Goal: Answer question/provide support: Share knowledge or assist other users

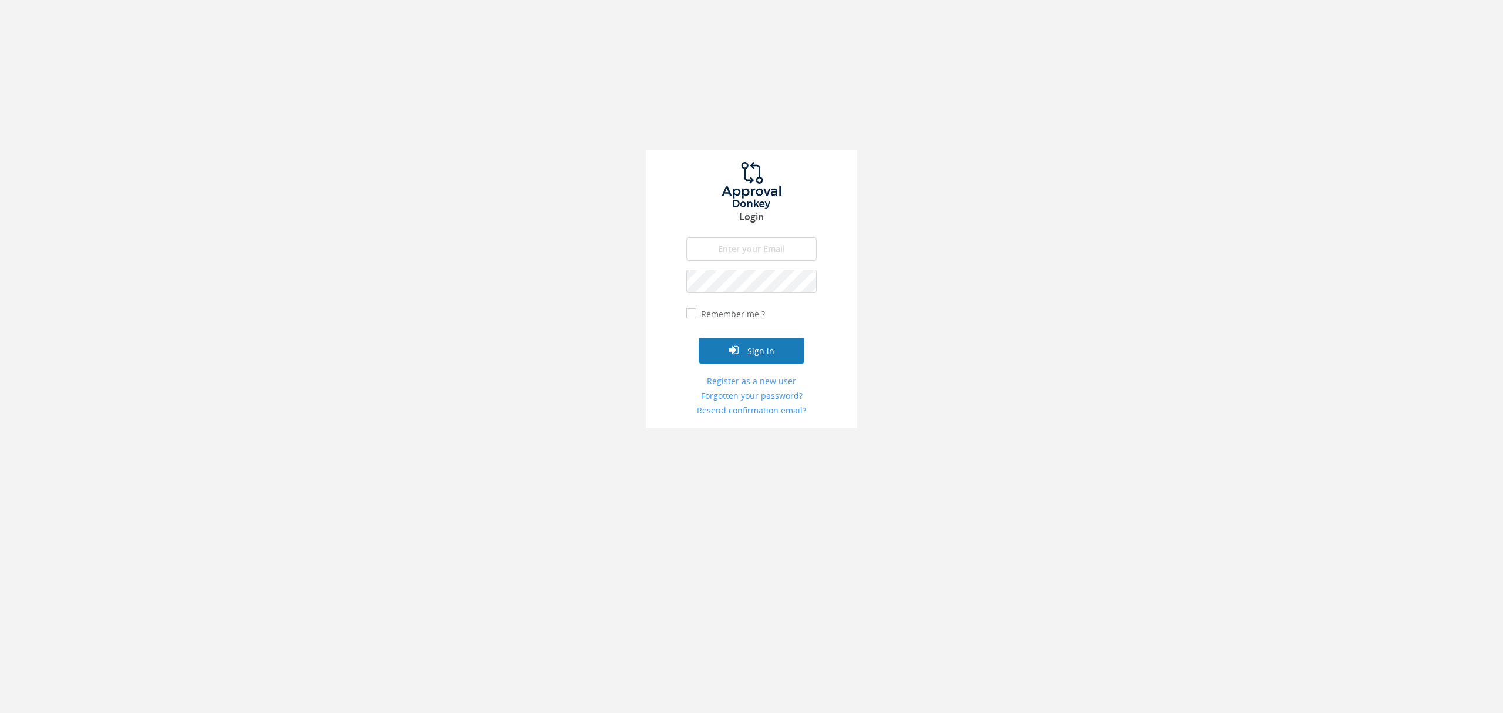
type input "[EMAIL_ADDRESS][DOMAIN_NAME]"
click at [751, 343] on button "Sign in" at bounding box center [752, 351] width 106 height 26
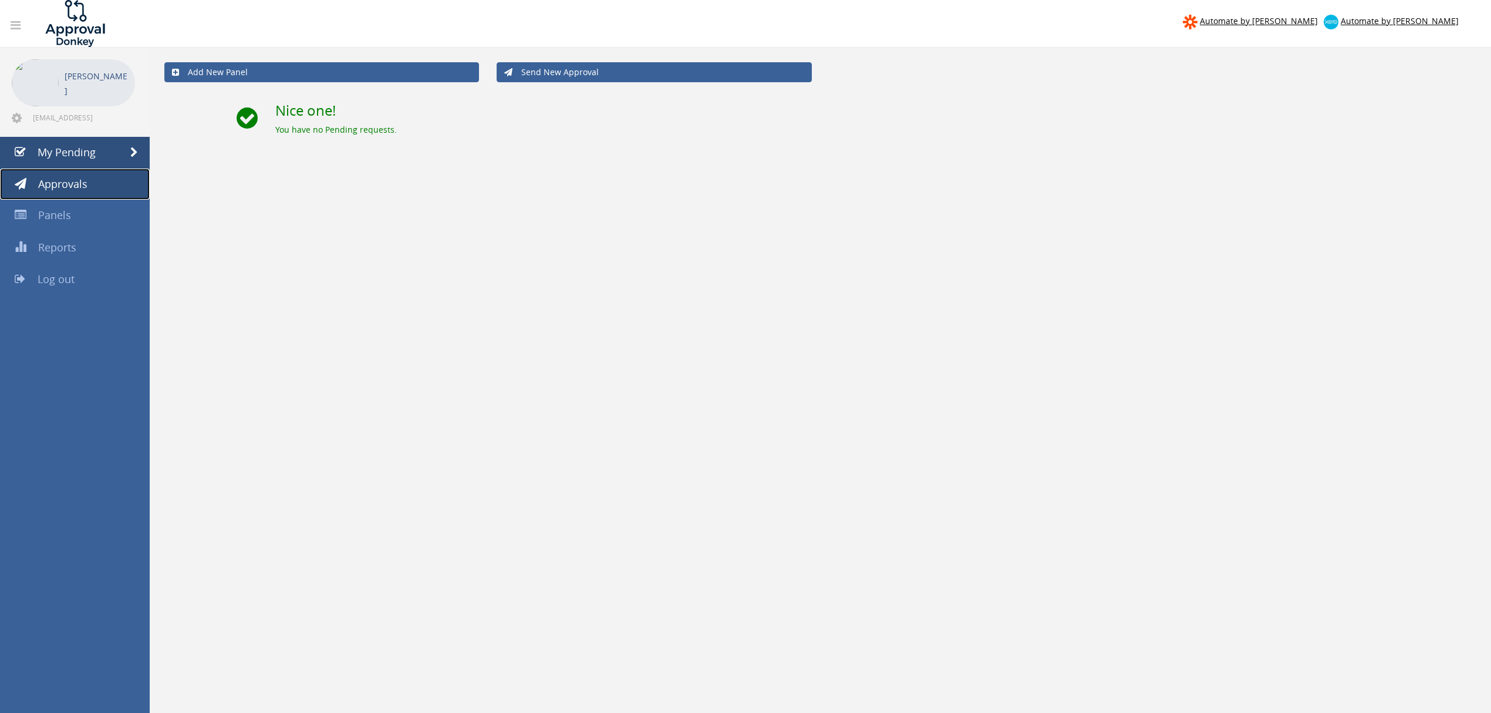
click at [97, 185] on link "Approvals" at bounding box center [75, 184] width 150 height 32
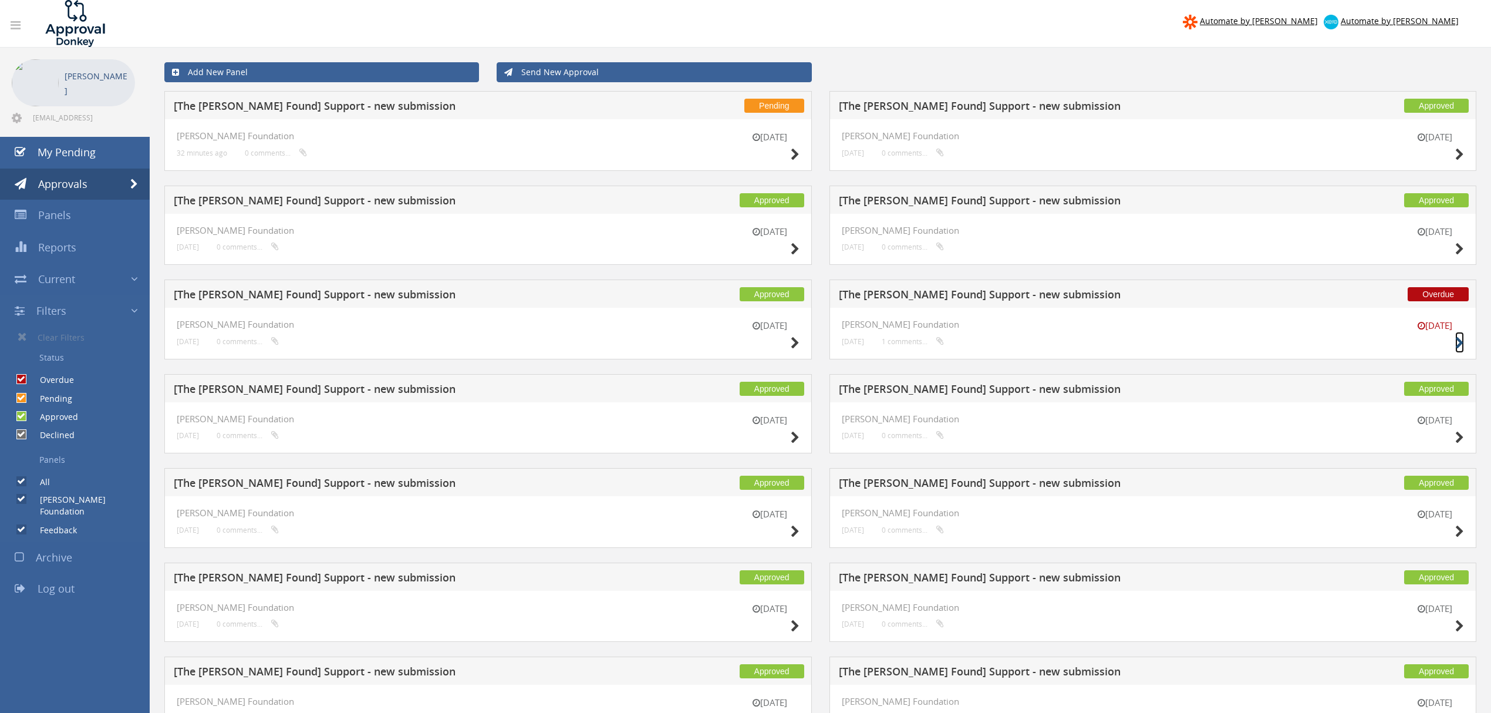
click at [1459, 343] on icon at bounding box center [1459, 343] width 9 height 12
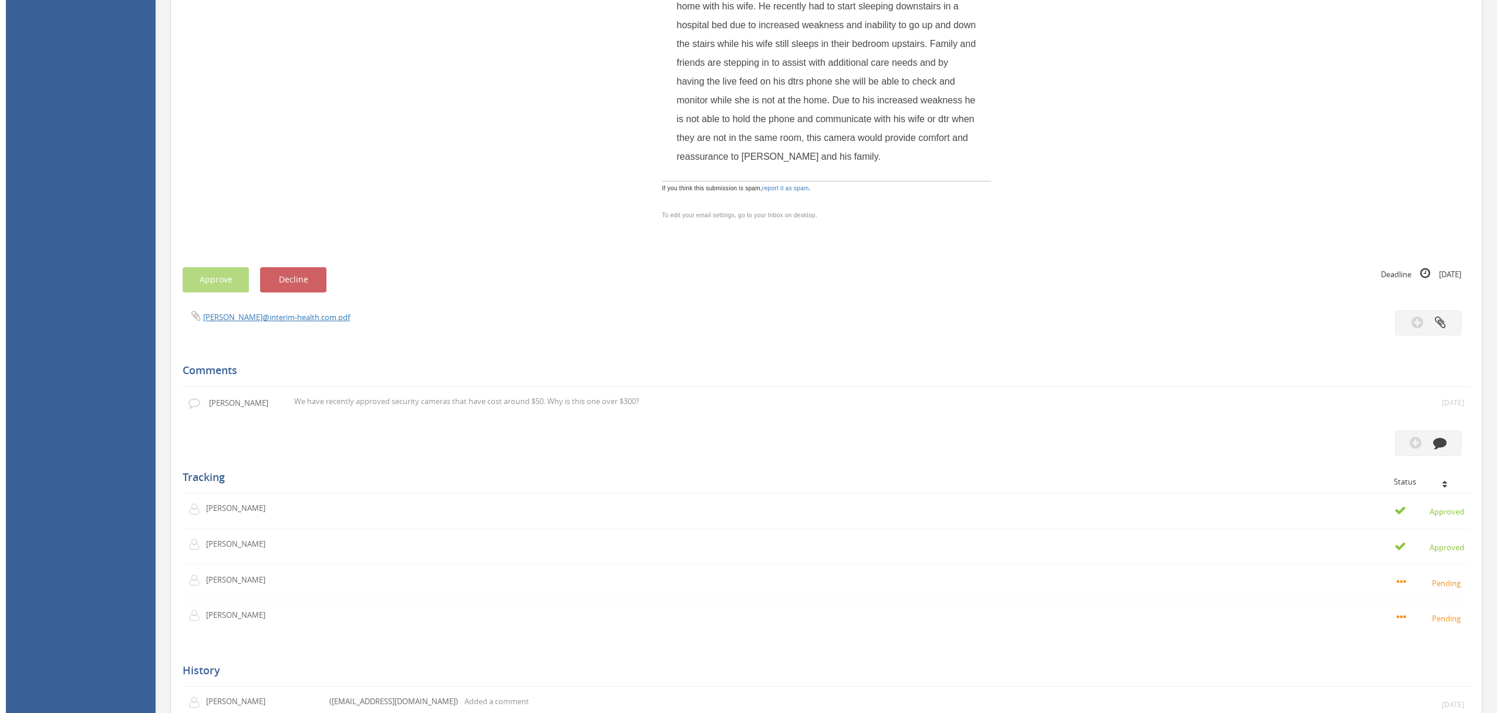
scroll to position [626, 0]
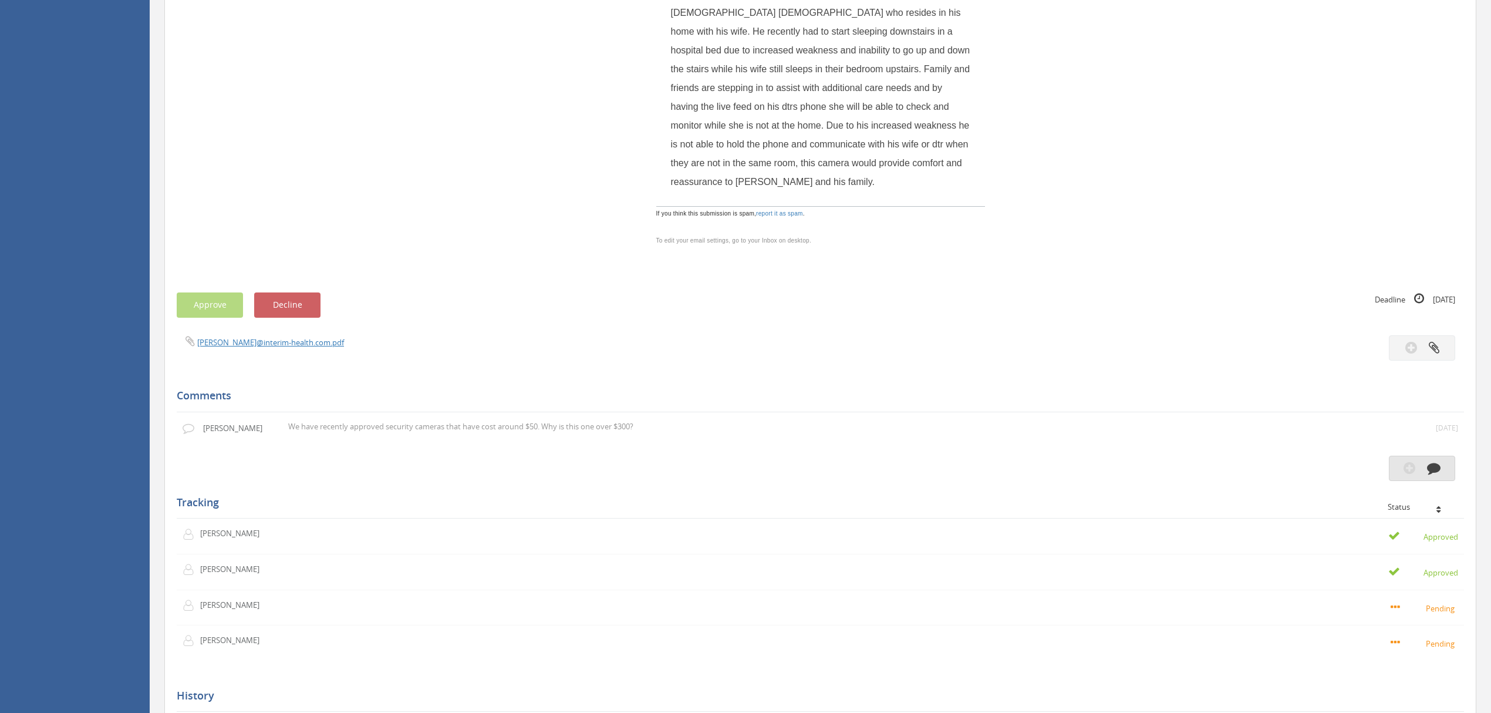
click at [1435, 474] on icon "button" at bounding box center [1434, 468] width 14 height 14
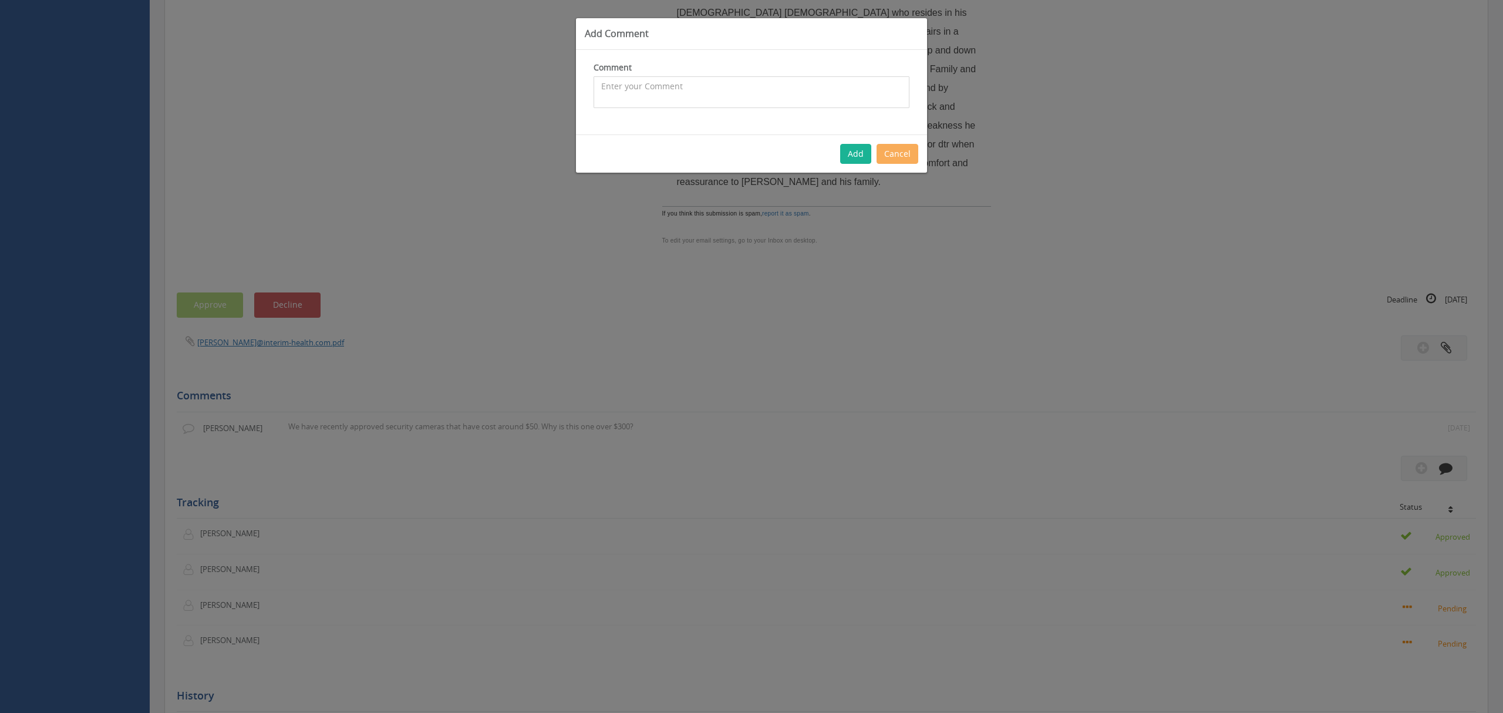
click at [633, 87] on textarea at bounding box center [751, 92] width 316 height 32
paste textarea "[URL][DOMAIN_NAME]"
click at [743, 99] on textarea "I reached out to the requestor about the camera she requested. She searched for…" at bounding box center [751, 92] width 316 height 32
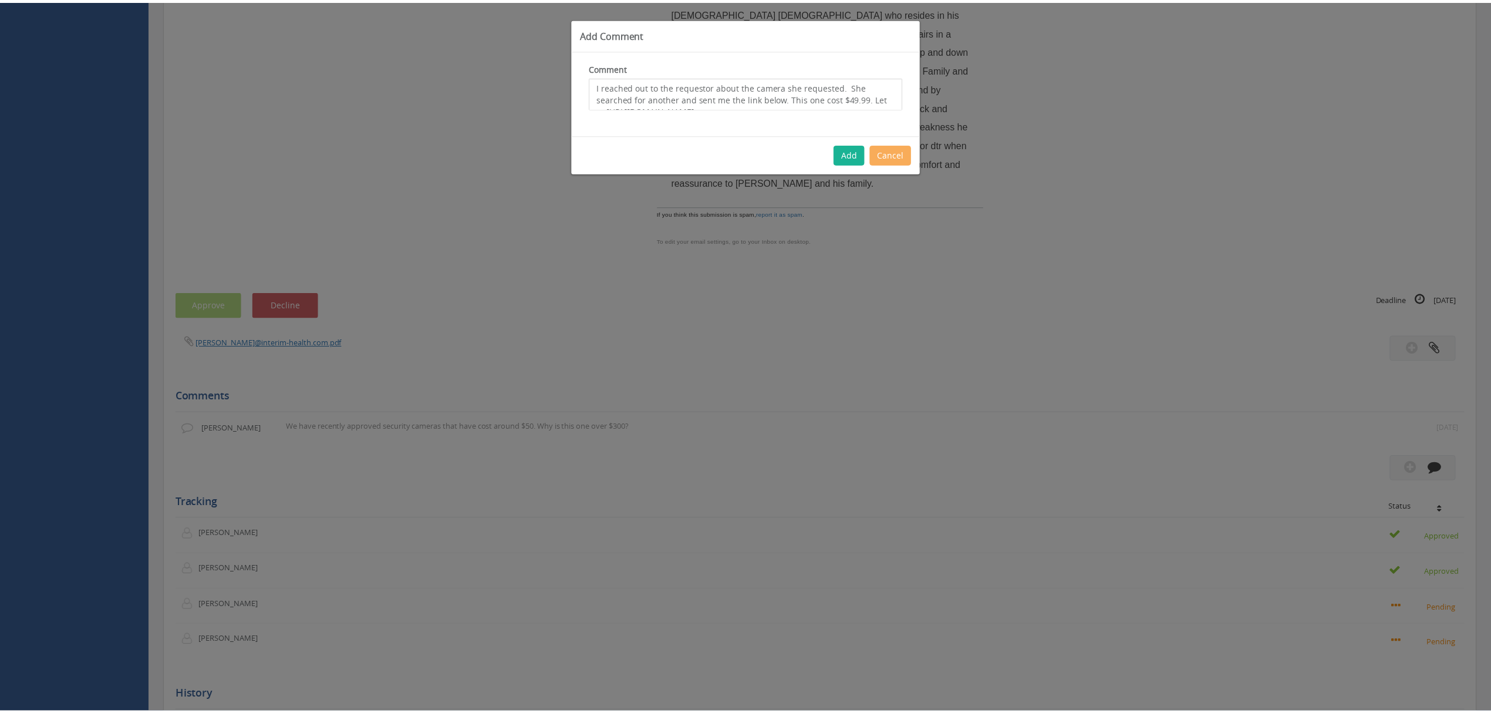
scroll to position [8, 0]
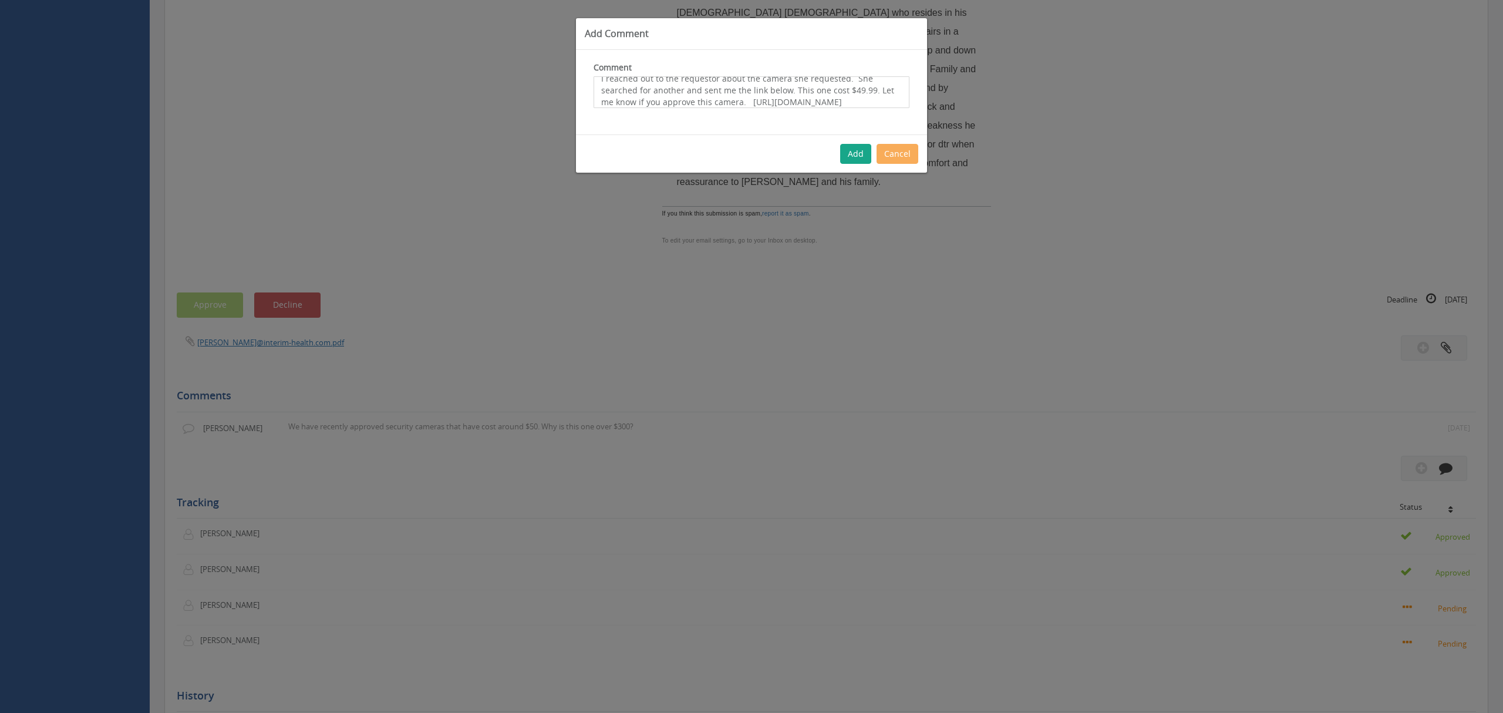
type textarea "I reached out to the requestor about the camera she requested. She searched for…"
click at [855, 148] on button "Add" at bounding box center [855, 154] width 31 height 20
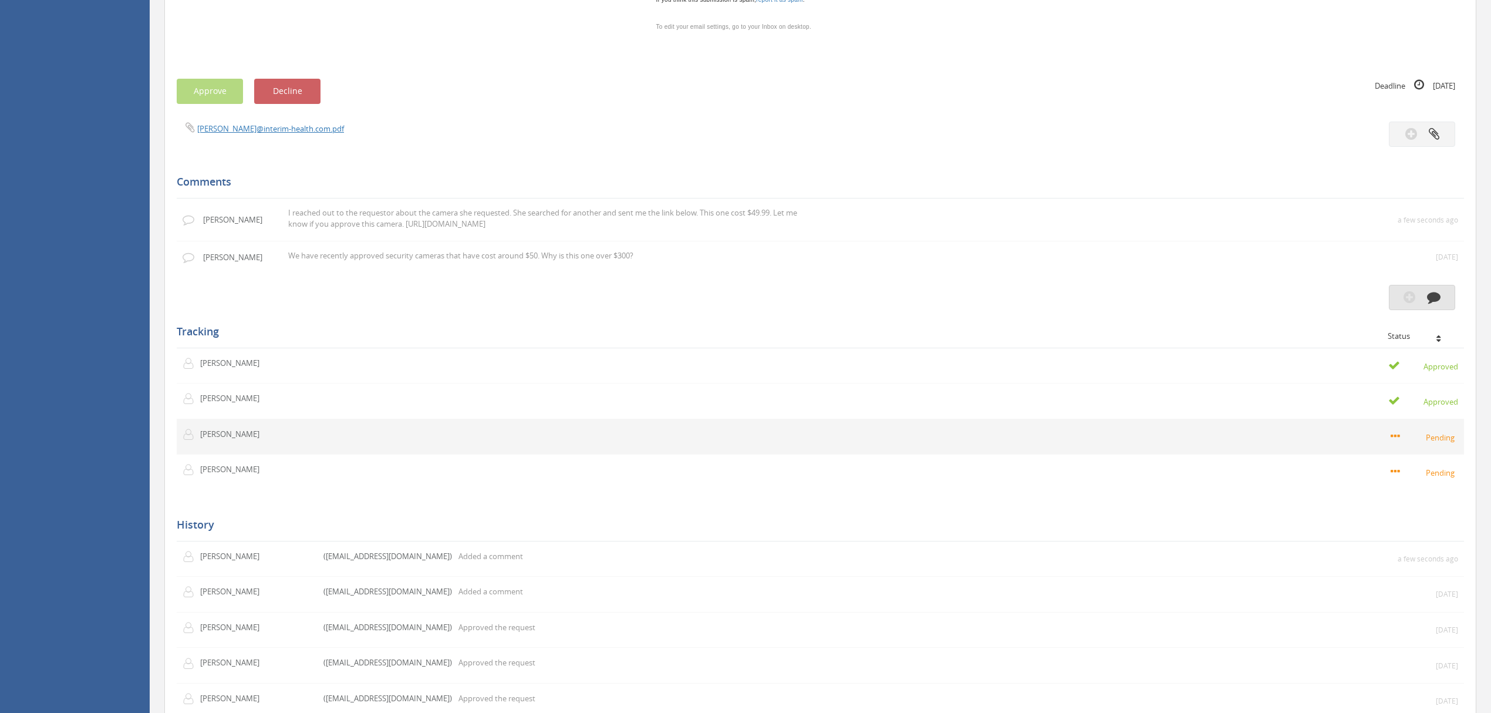
scroll to position [861, 0]
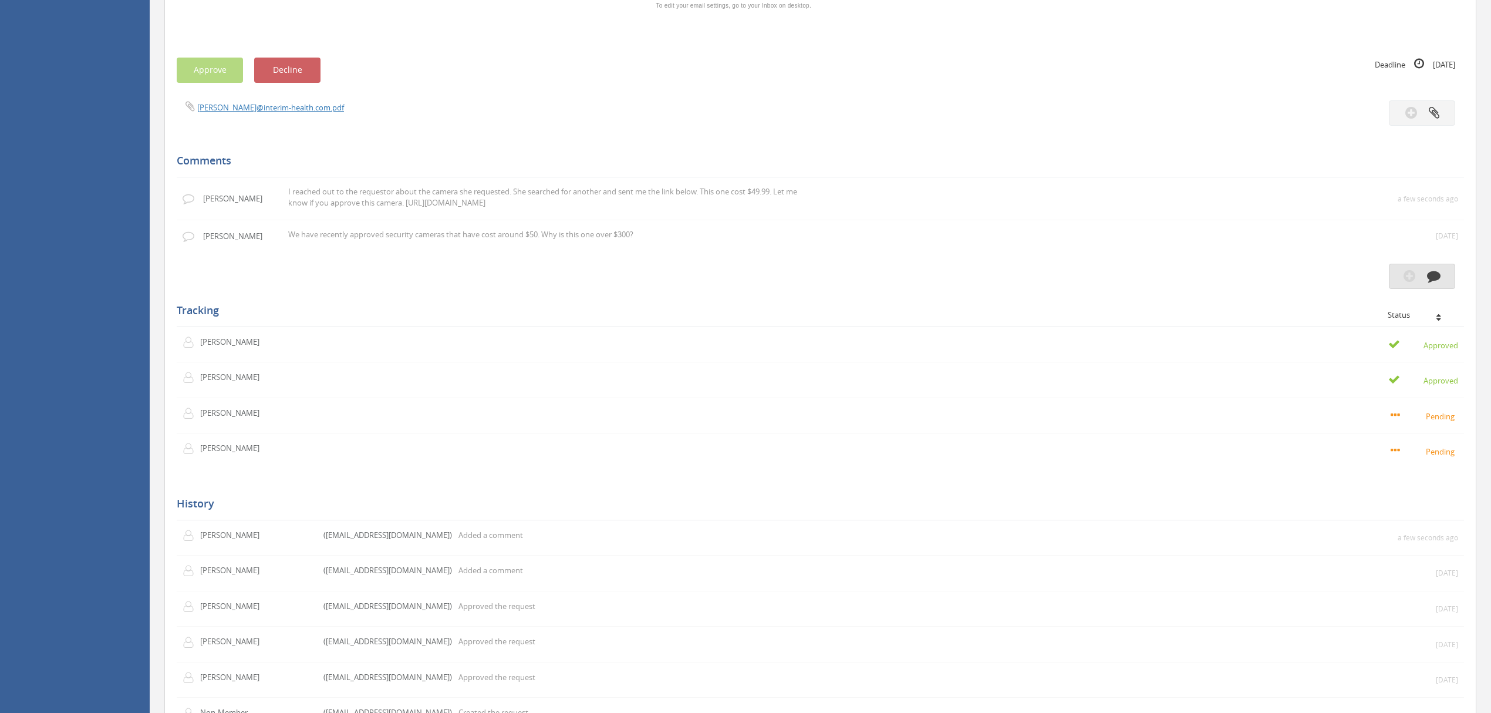
click at [1438, 282] on icon "button" at bounding box center [1434, 276] width 14 height 14
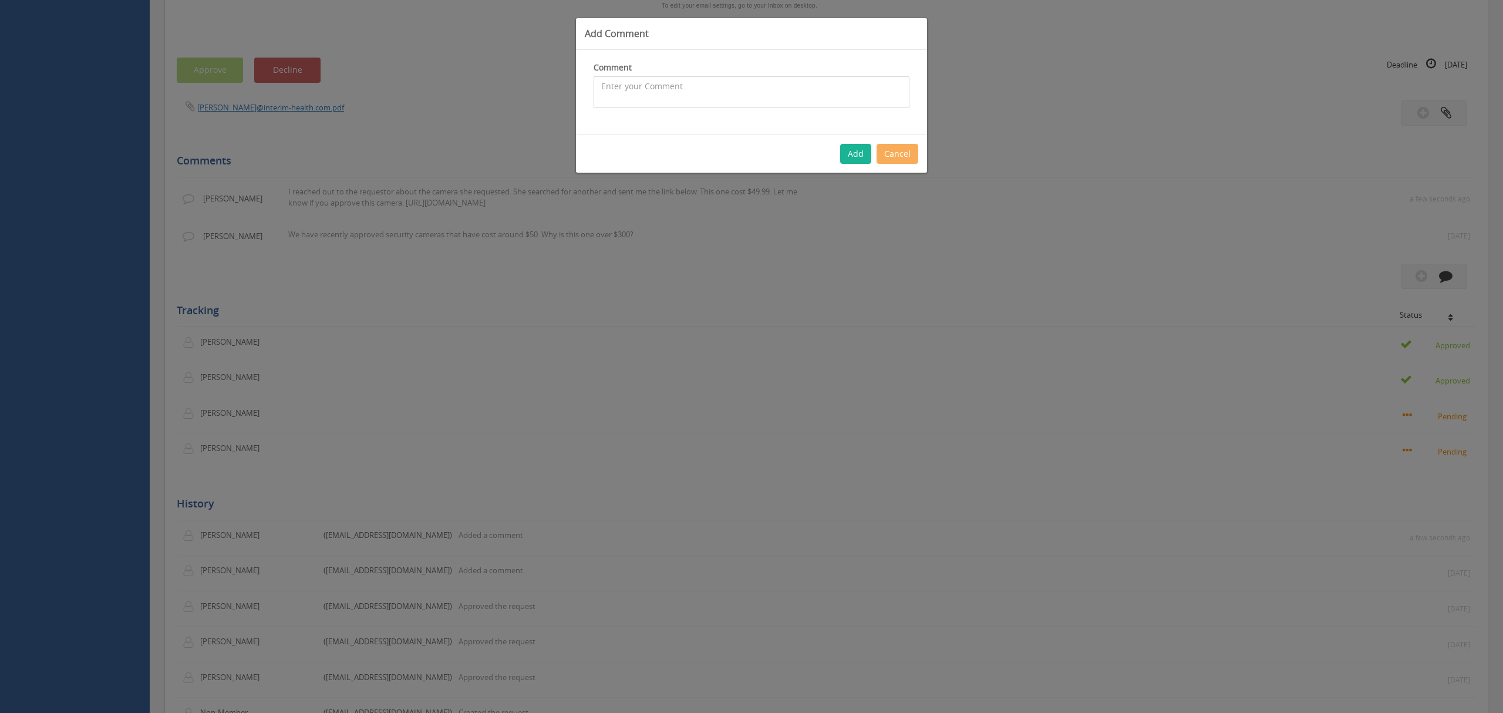
click at [616, 87] on textarea at bounding box center [751, 92] width 316 height 32
drag, startPoint x: 618, startPoint y: 99, endPoint x: 611, endPoint y: 95, distance: 7.9
click at [611, 95] on textarea "Here is a screenshot of the camera she found that is way cheaper:" at bounding box center [751, 92] width 316 height 32
click at [865, 92] on textarea "Here is a screenshot of the camera she found that is way cheaper:" at bounding box center [751, 92] width 316 height 32
drag, startPoint x: 873, startPoint y: 88, endPoint x: 517, endPoint y: 92, distance: 356.3
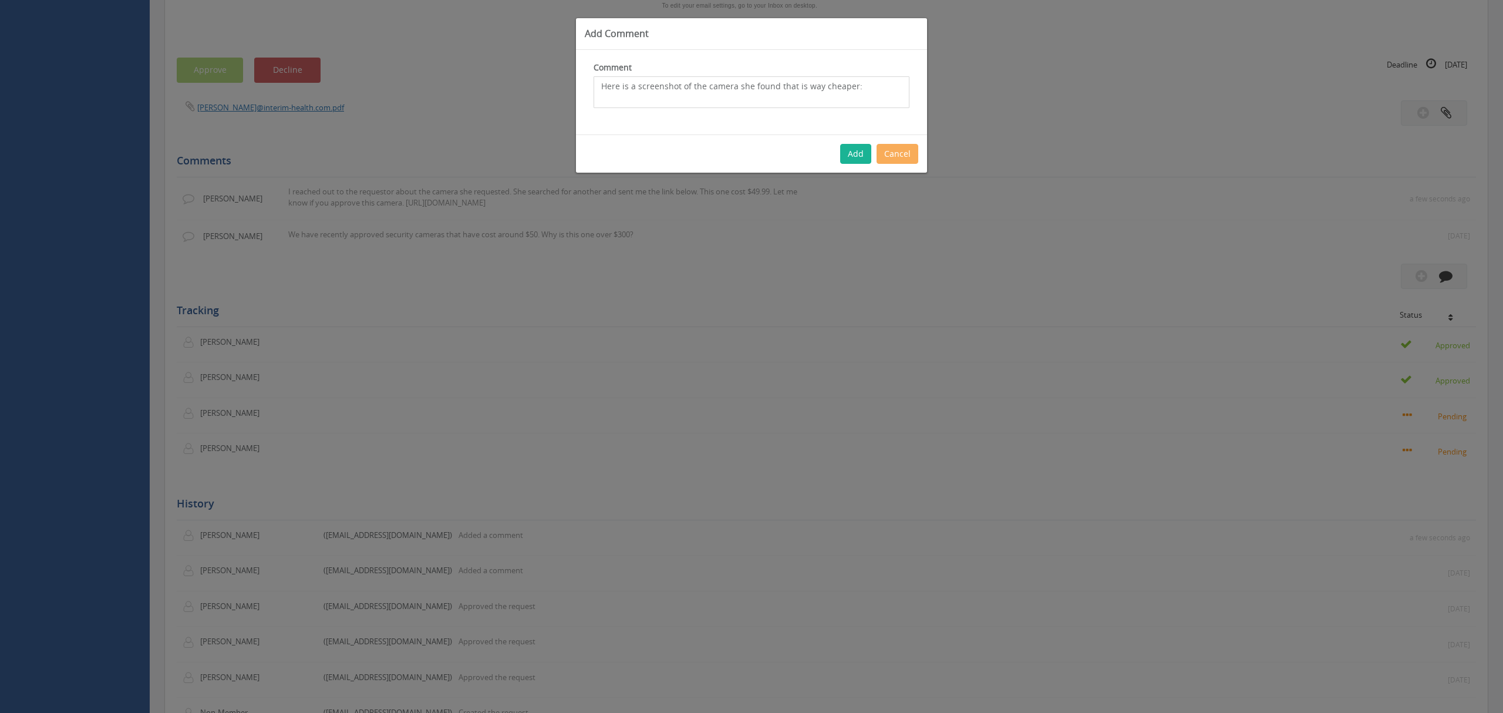
click at [517, 92] on div "Add Comment Comment Here is a screenshot of the camera she found that is way ch…" at bounding box center [751, 356] width 1503 height 713
type textarea "Here is a screenshot of the camera she found that is way cheaper:"
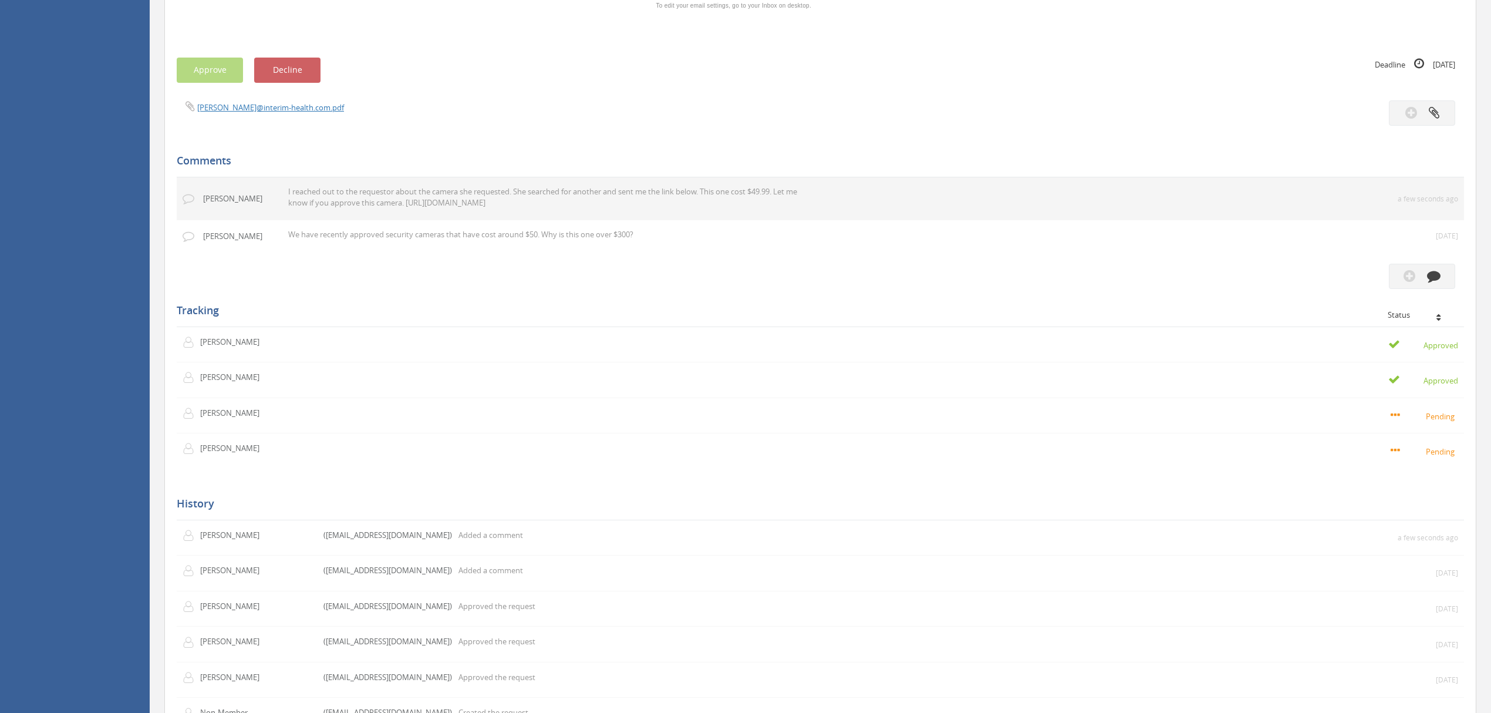
click at [700, 208] on p "I reached out to the requestor about the camera she requested. She searched for…" at bounding box center [552, 197] width 528 height 22
click at [699, 208] on p "I reached out to the requestor about the camera she requested. She searched for…" at bounding box center [552, 197] width 528 height 22
click at [747, 208] on p "I reached out to the requestor about the camera she requested. She searched for…" at bounding box center [552, 197] width 528 height 22
drag, startPoint x: 775, startPoint y: 404, endPoint x: 864, endPoint y: 404, distance: 88.6
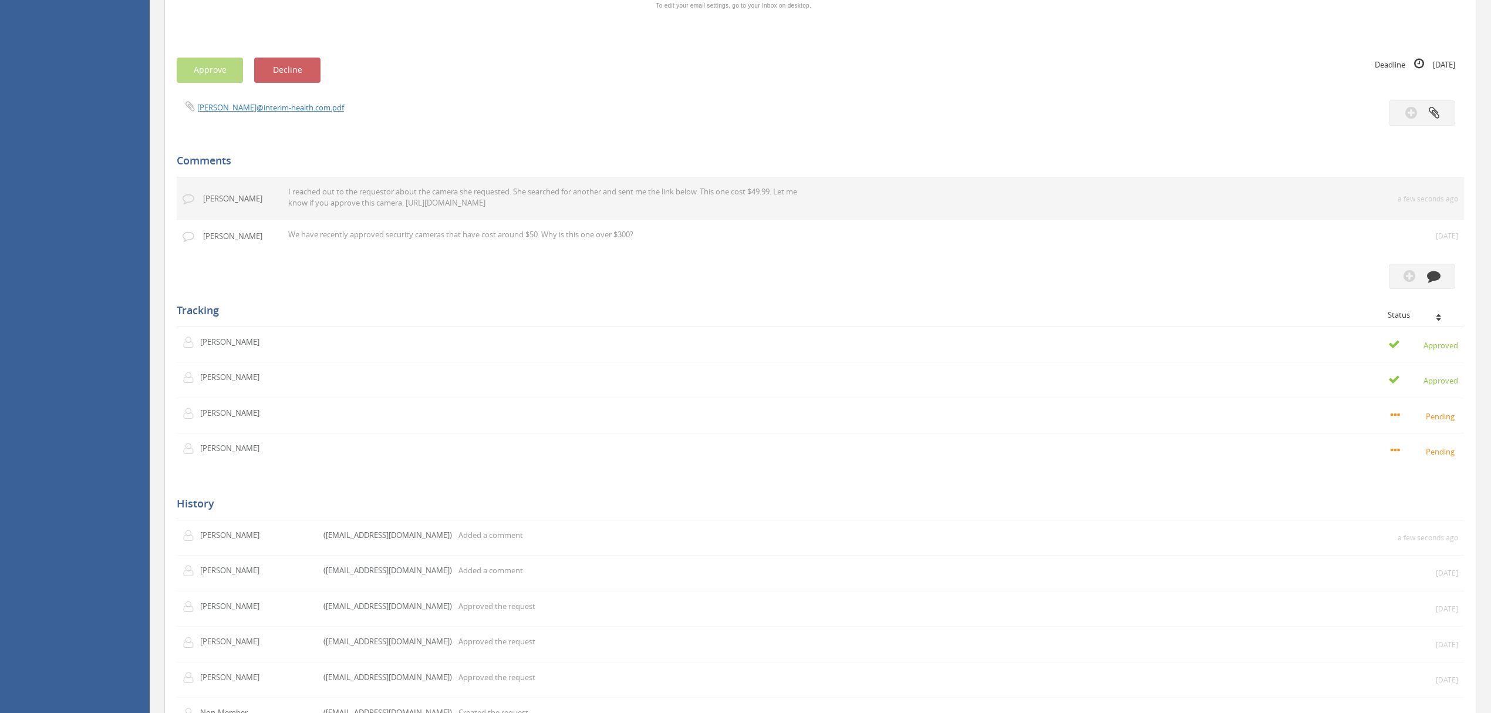
click at [862, 220] on td "I reached out to the requestor about the camera she requested. She searched for…" at bounding box center [803, 198] width 1043 height 43
click at [871, 220] on td "I reached out to the requestor about the camera she requested. She searched for…" at bounding box center [803, 198] width 1043 height 43
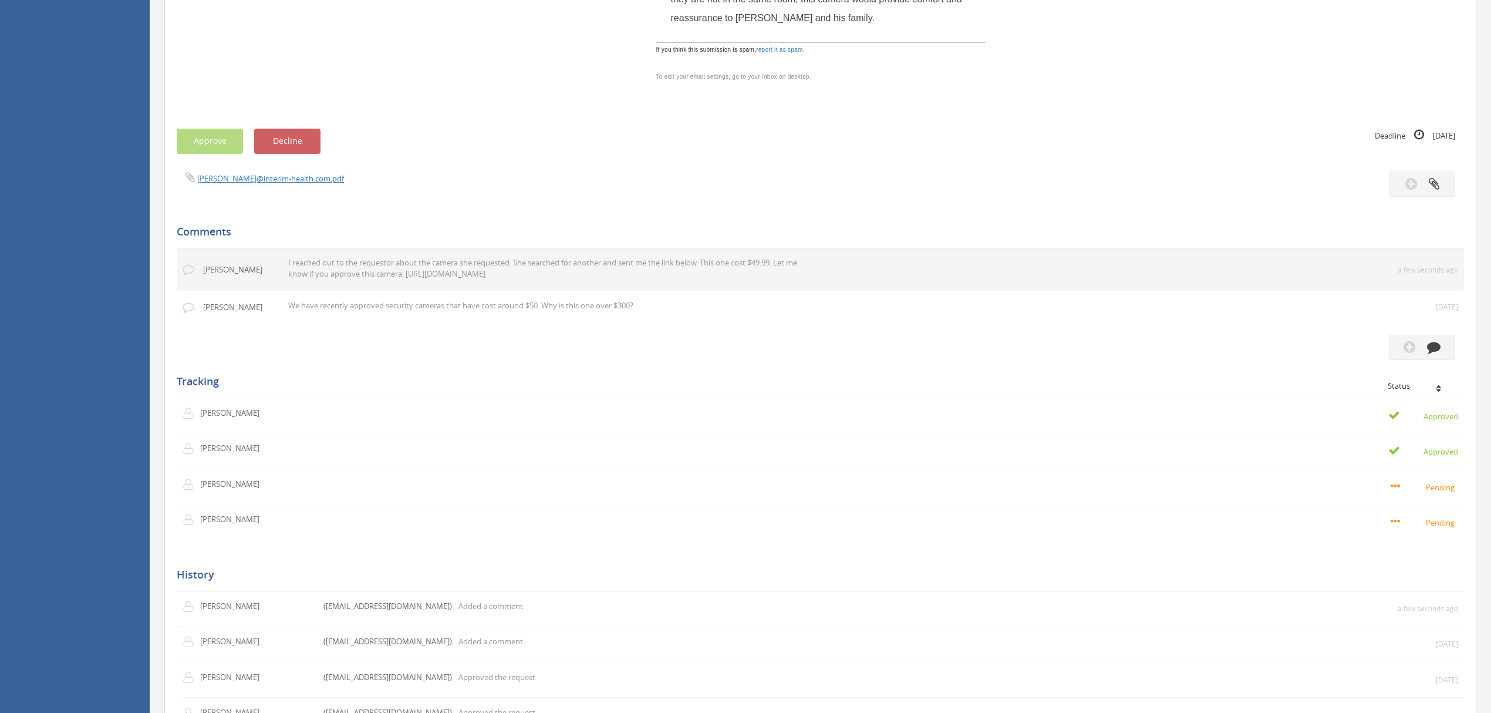
scroll to position [939, 0]
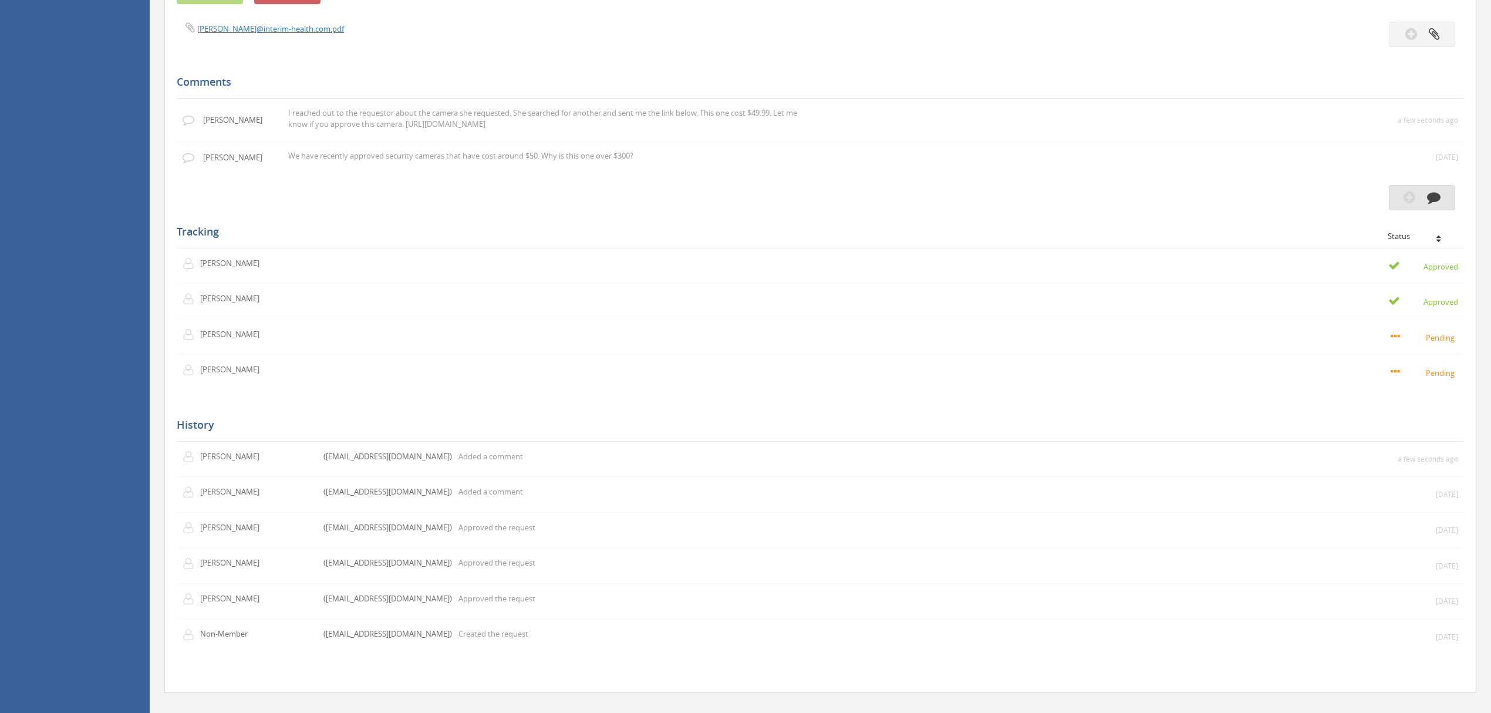
click at [1408, 204] on icon "button" at bounding box center [1410, 197] width 12 height 14
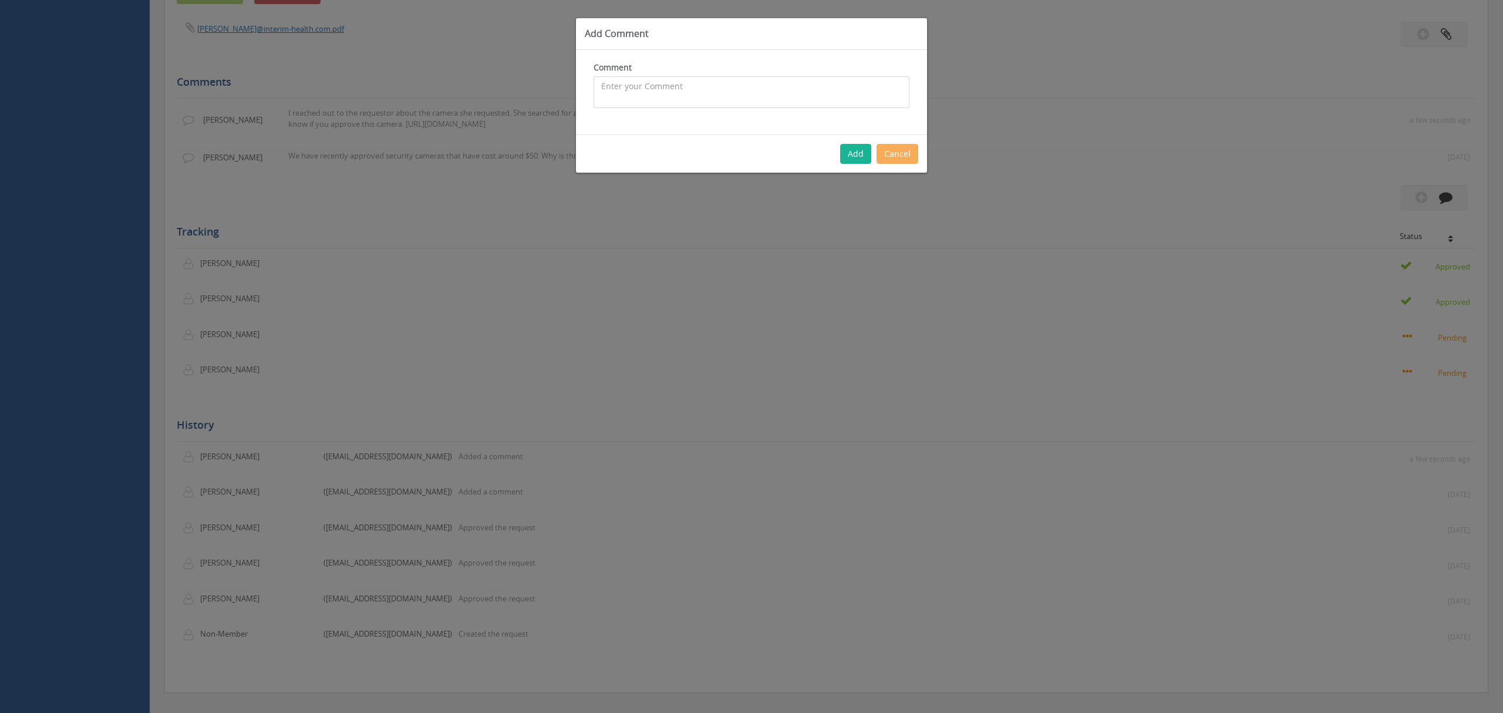
click at [606, 90] on textarea at bounding box center [751, 92] width 316 height 32
click at [904, 154] on div "Add Cancel" at bounding box center [751, 153] width 351 height 38
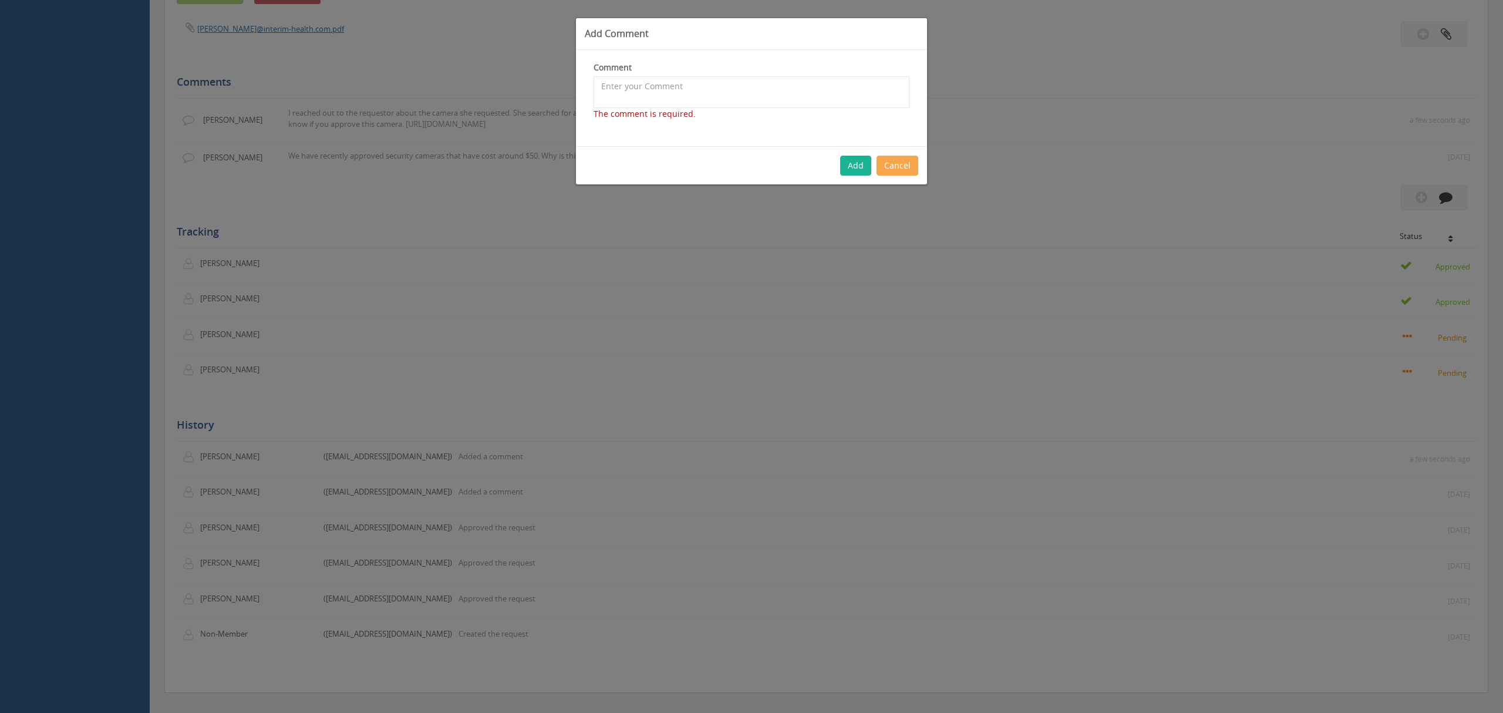
click at [893, 165] on button "Cancel" at bounding box center [897, 166] width 42 height 20
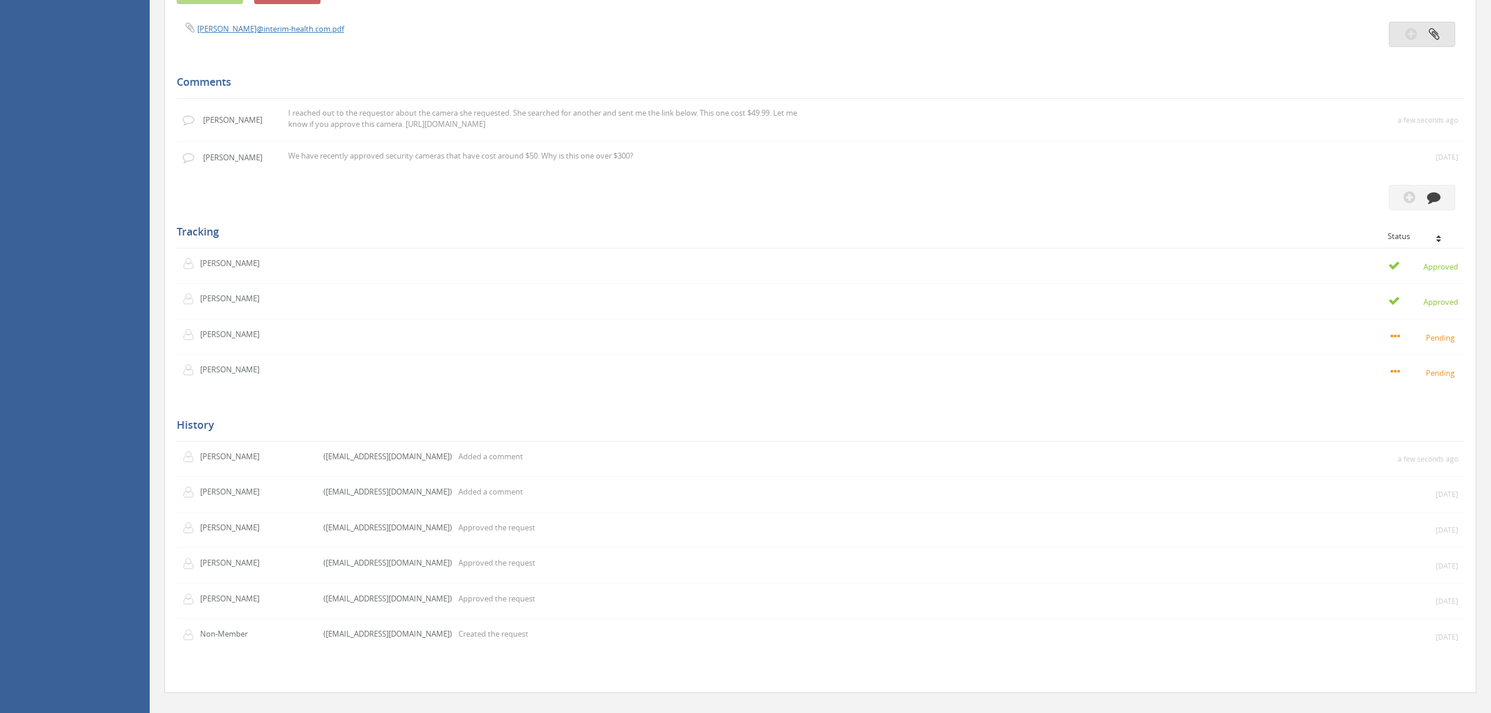
click at [1414, 41] on icon "button" at bounding box center [1411, 34] width 12 height 14
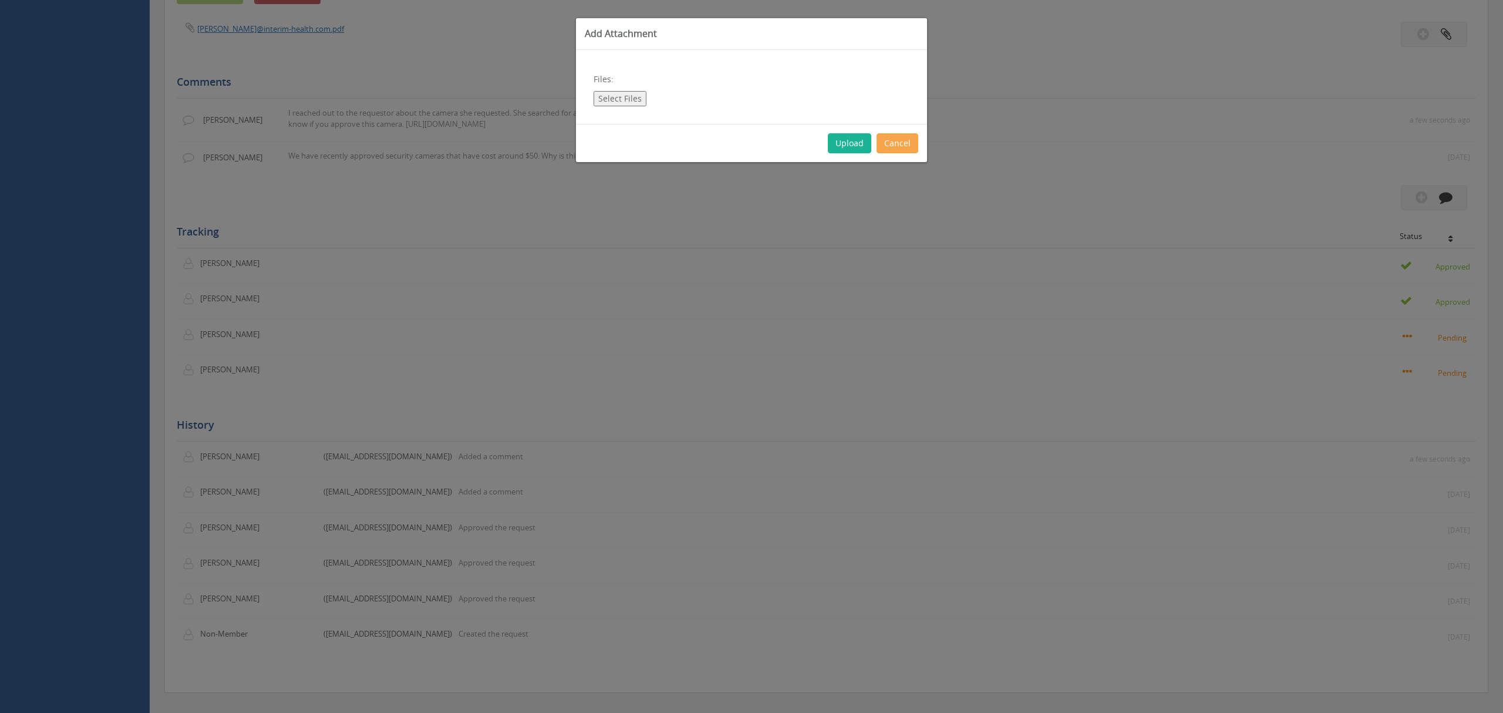
click at [895, 143] on button "Cancel" at bounding box center [897, 143] width 42 height 20
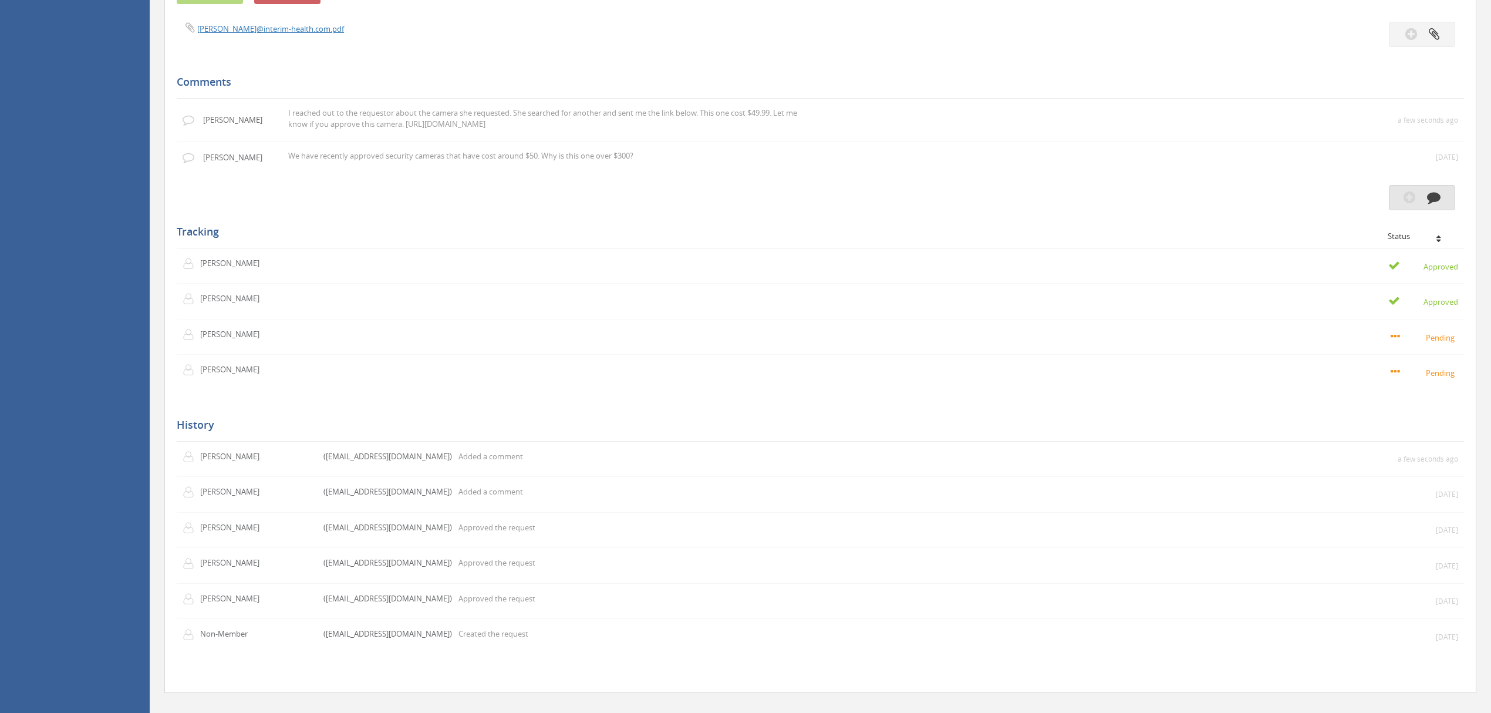
click at [1437, 204] on icon "button" at bounding box center [1434, 197] width 14 height 14
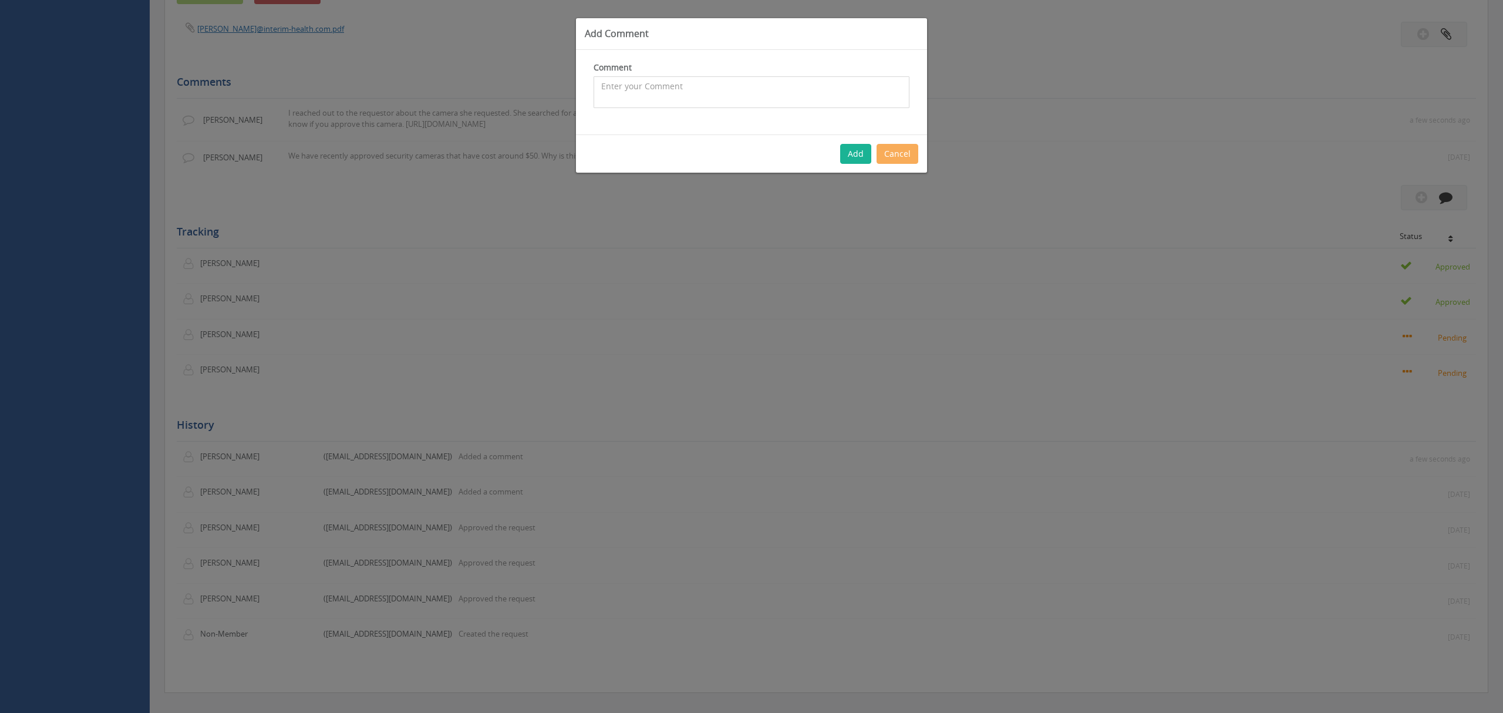
paste textarea "[URL][DOMAIN_NAME]"
type textarea "[URL][DOMAIN_NAME]"
click at [853, 153] on button "Add" at bounding box center [855, 154] width 31 height 20
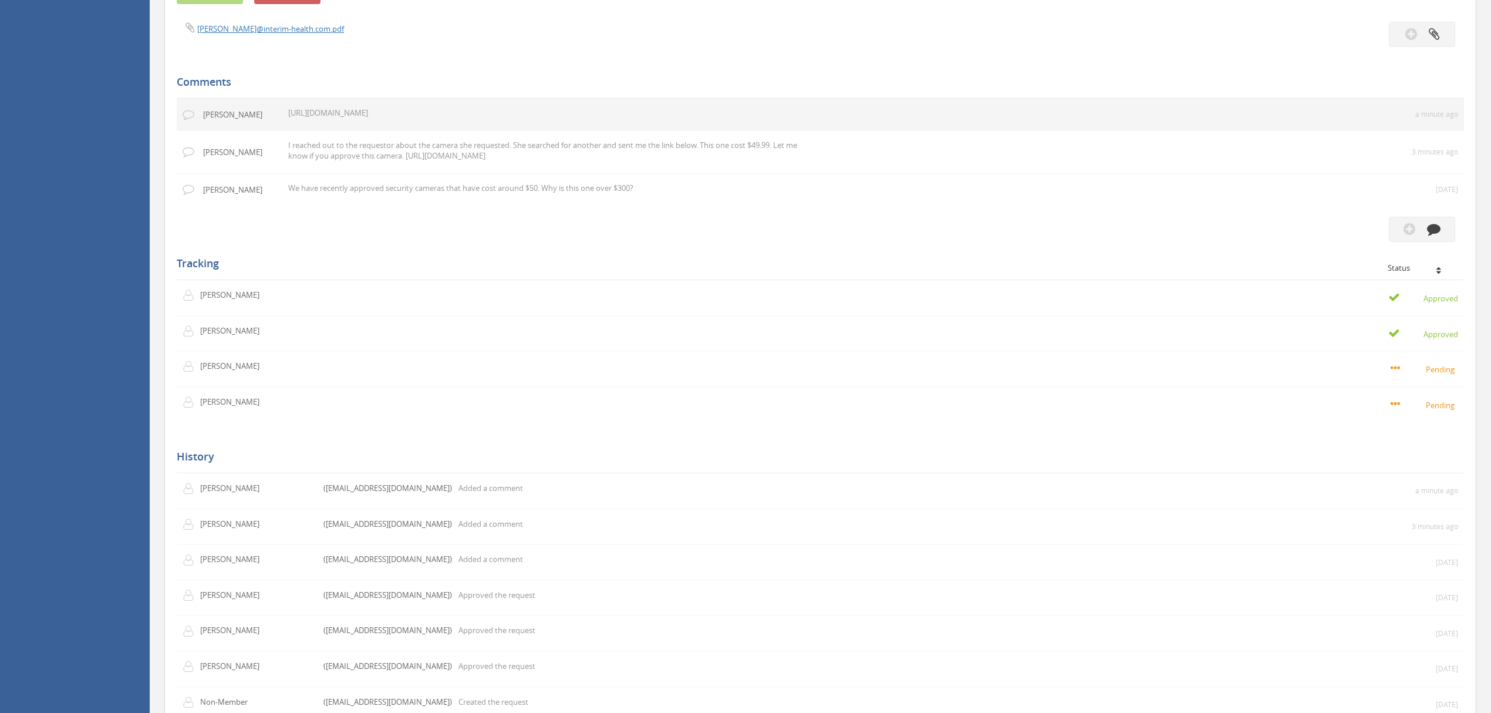
click at [374, 119] on p "[URL][DOMAIN_NAME]" at bounding box center [552, 112] width 528 height 11
drag, startPoint x: 376, startPoint y: 282, endPoint x: 281, endPoint y: 282, distance: 95.7
click at [281, 130] on tr "[PERSON_NAME] [URL][DOMAIN_NAME] a minute ago" at bounding box center [820, 115] width 1287 height 32
click at [348, 119] on p "[URL][DOMAIN_NAME]" at bounding box center [552, 112] width 528 height 11
click at [514, 130] on td "[URL][DOMAIN_NAME]" at bounding box center [815, 115] width 1067 height 32
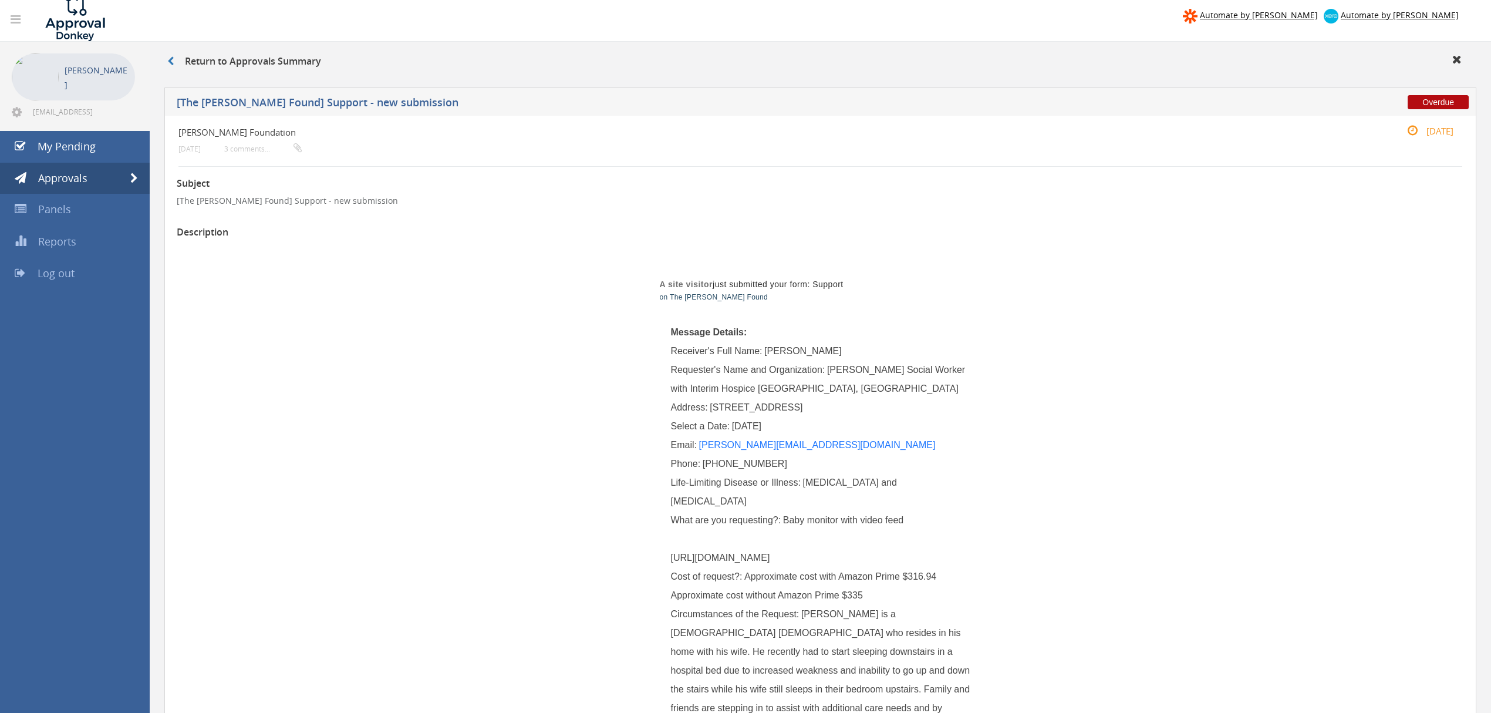
scroll to position [0, 0]
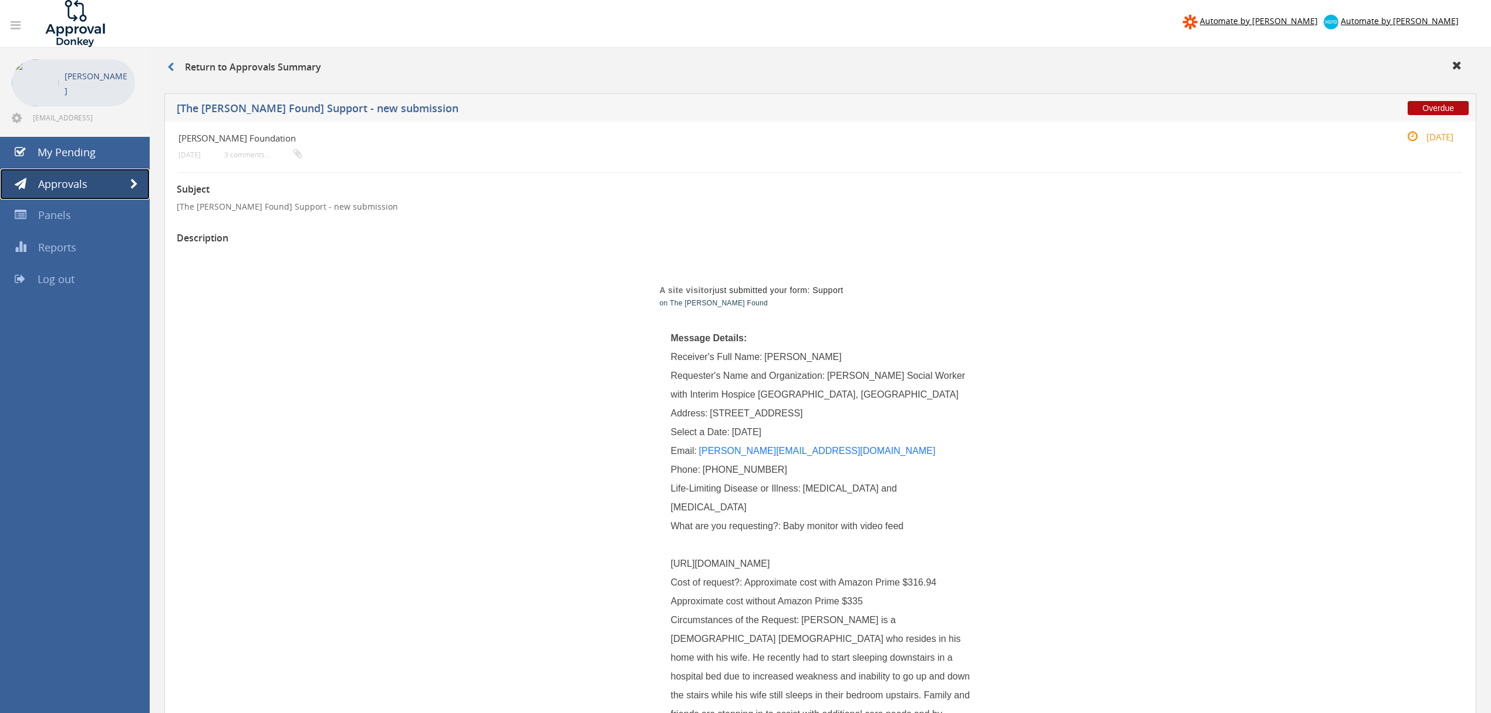
click at [115, 182] on link "Approvals" at bounding box center [75, 184] width 150 height 32
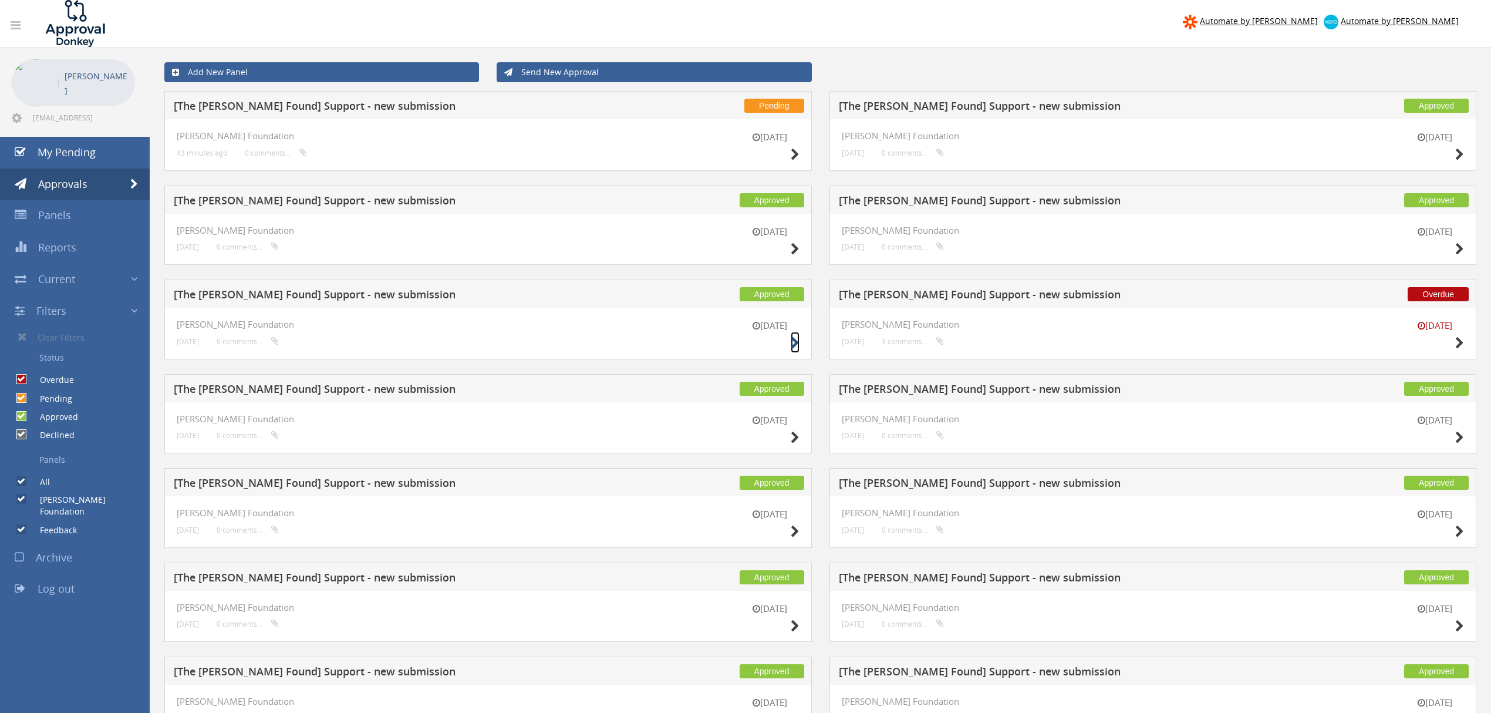
click at [791, 339] on icon at bounding box center [795, 343] width 9 height 12
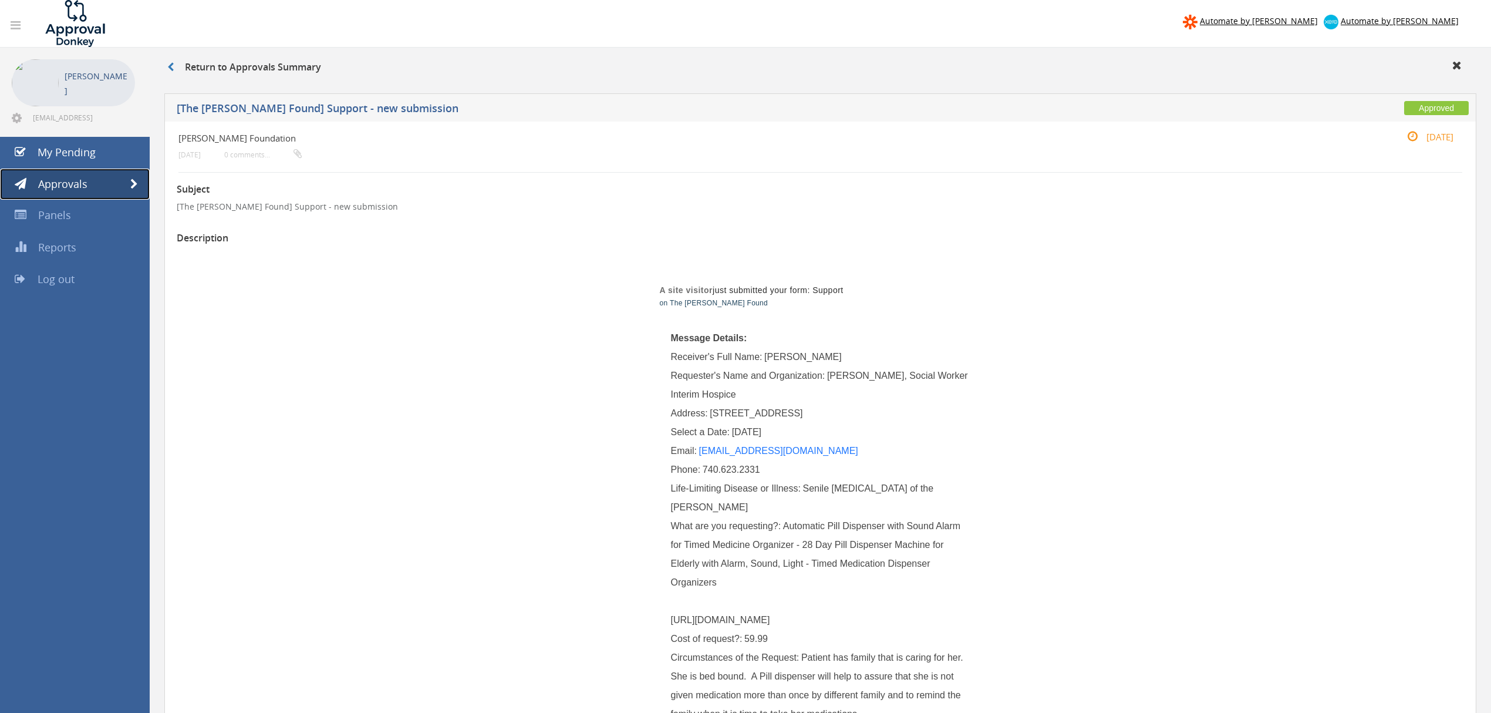
drag, startPoint x: 133, startPoint y: 180, endPoint x: 139, endPoint y: 181, distance: 6.7
click at [133, 180] on span at bounding box center [134, 184] width 8 height 11
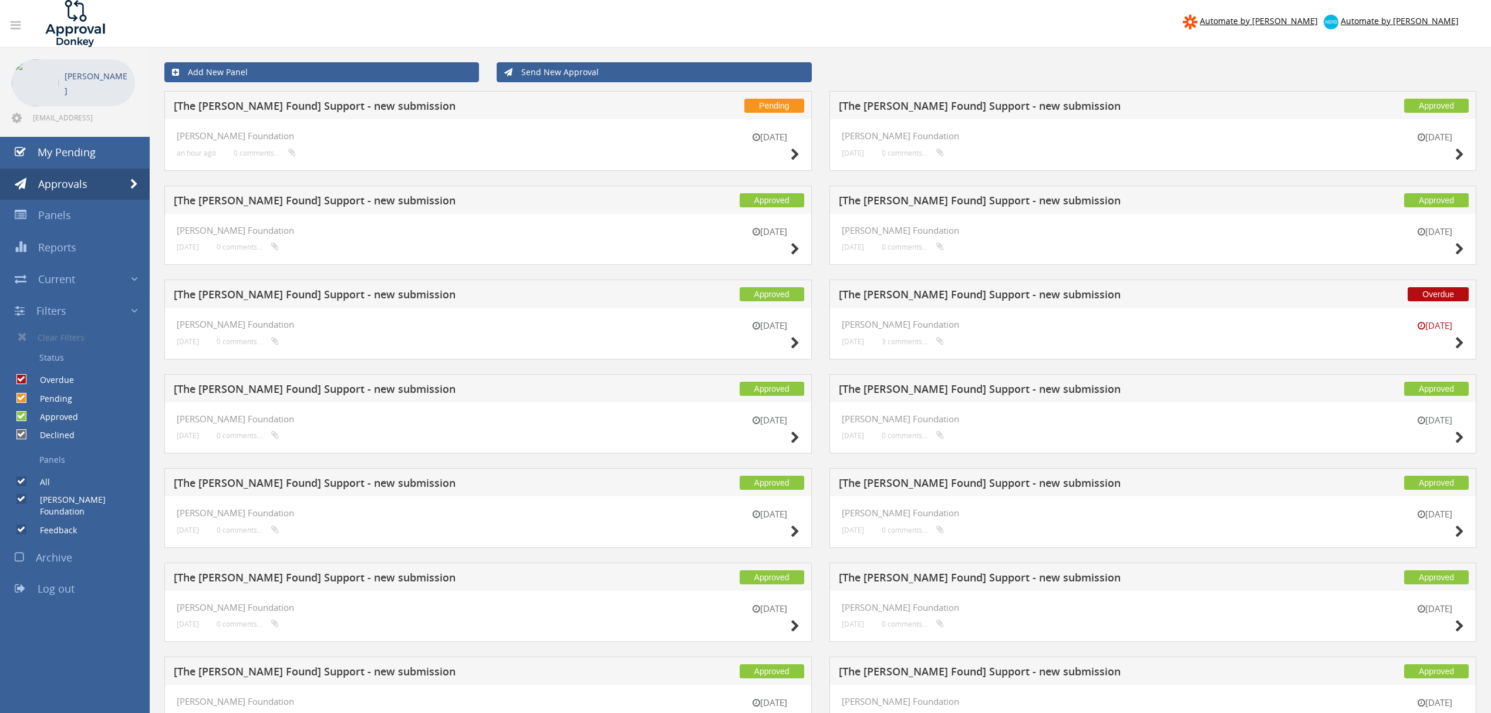
click at [1464, 341] on div "[DATE] [PERSON_NAME] Foundation [DATE] 3 comments..." at bounding box center [1152, 334] width 647 height 52
click at [1458, 342] on icon at bounding box center [1459, 343] width 9 height 12
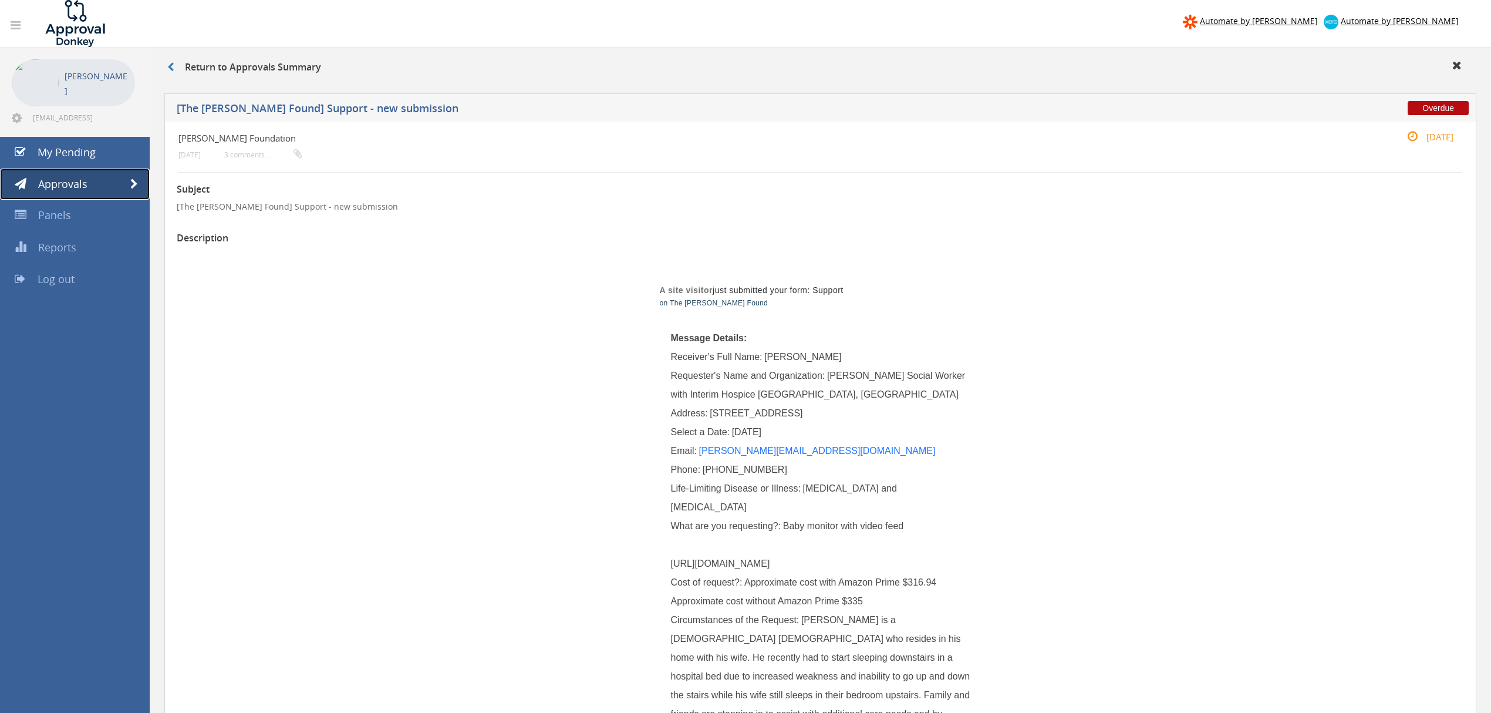
click at [139, 187] on link "Approvals" at bounding box center [75, 184] width 150 height 32
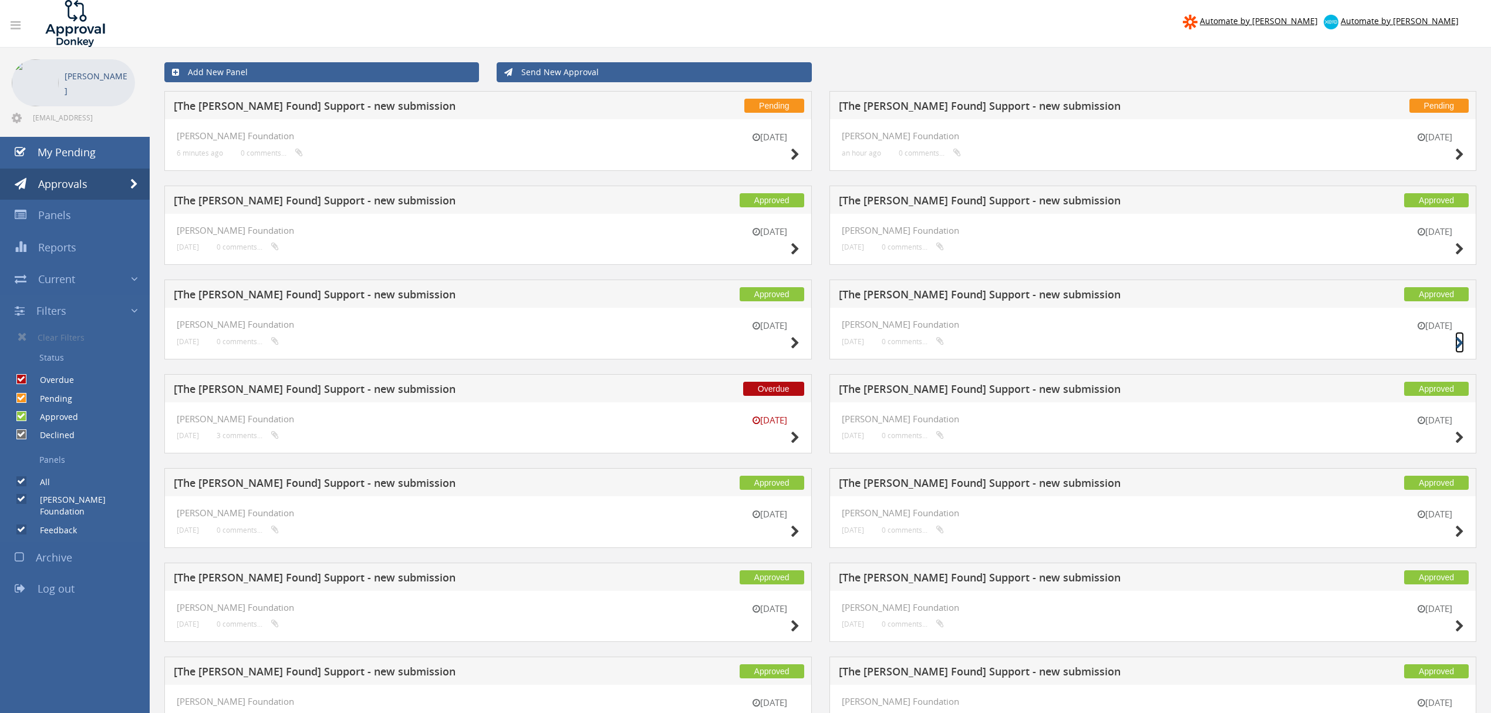
click at [1463, 343] on icon at bounding box center [1459, 343] width 9 height 12
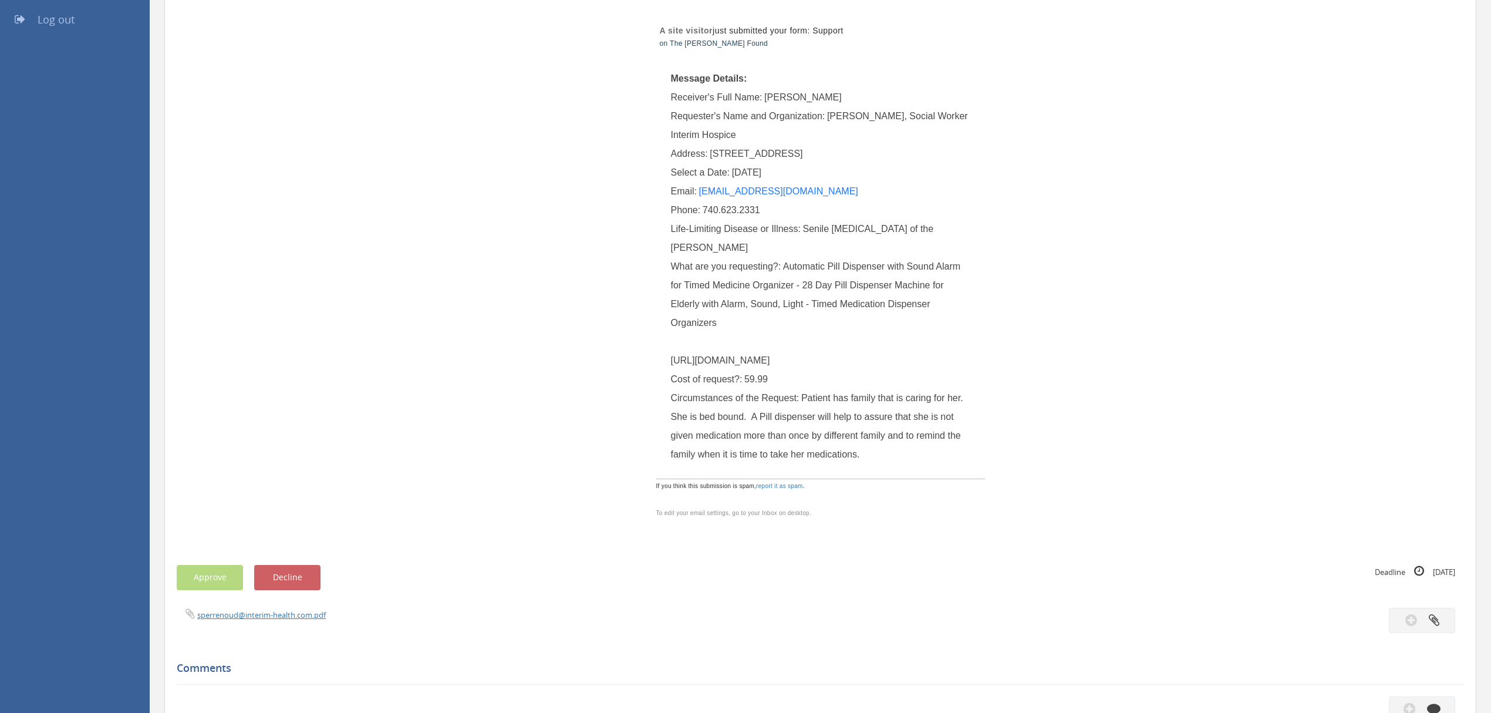
scroll to position [313, 0]
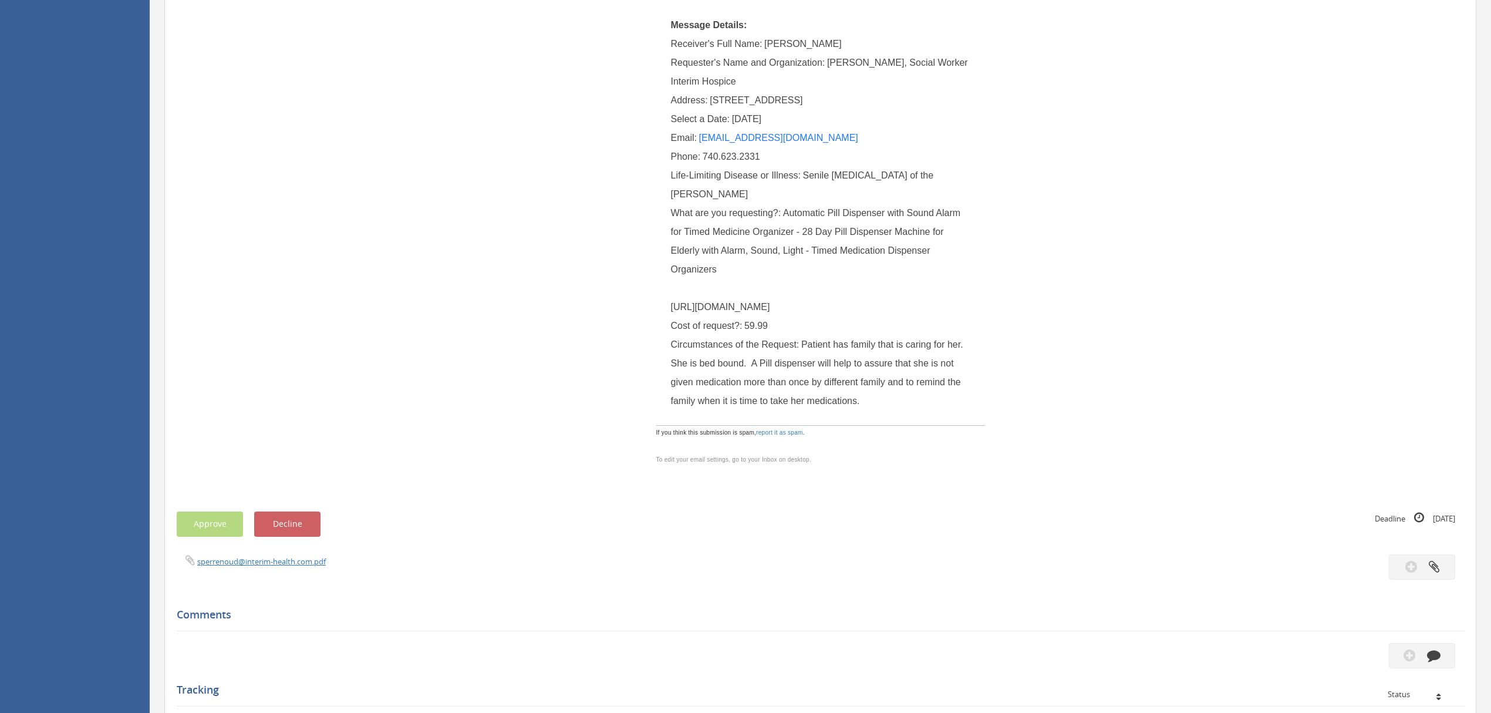
click at [794, 289] on span "Automatic Pill Dispenser with Sound Alarm for Timed Medicine Organizer - 28 Day…" at bounding box center [817, 260] width 292 height 104
copy span "[URL][DOMAIN_NAME]"
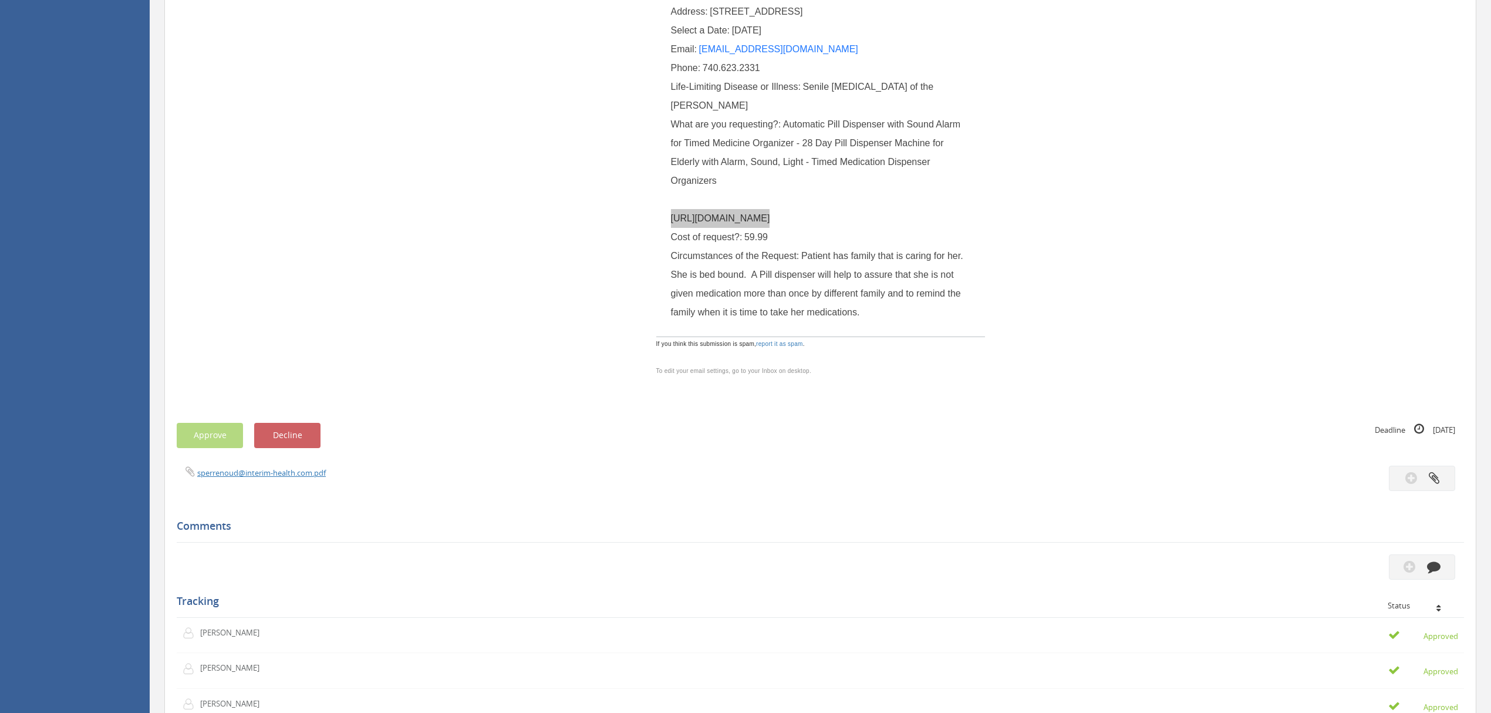
scroll to position [156, 0]
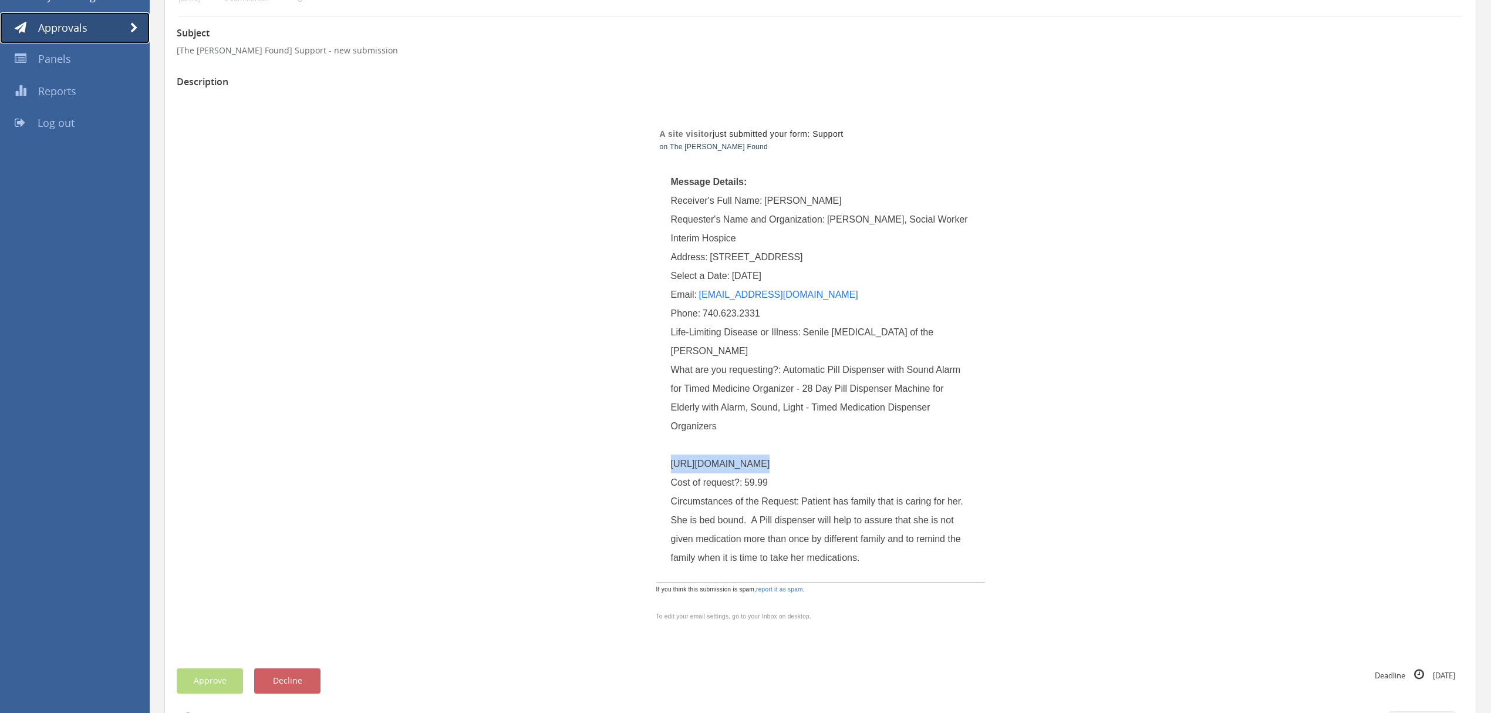
drag, startPoint x: 137, startPoint y: 24, endPoint x: 176, endPoint y: 26, distance: 39.4
click at [137, 24] on span at bounding box center [134, 28] width 8 height 11
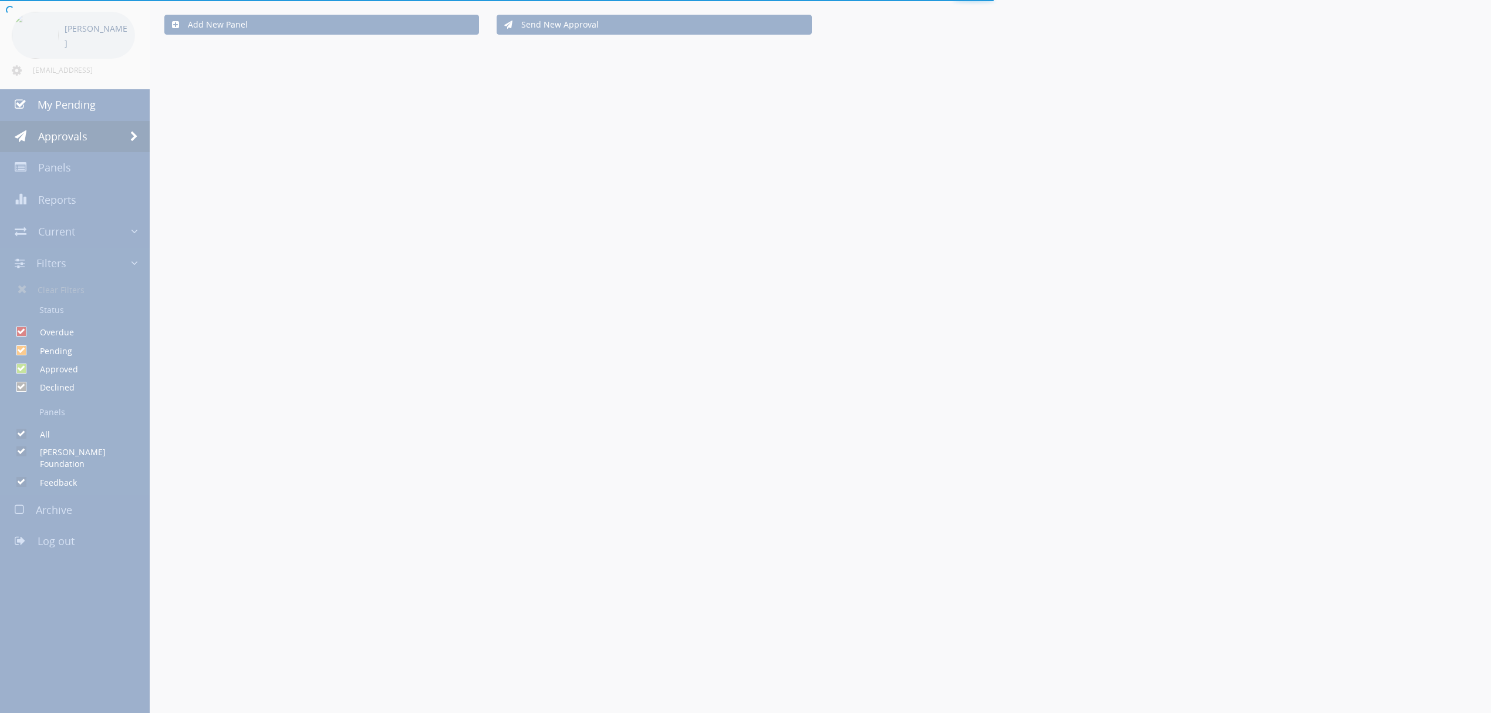
scroll to position [156, 0]
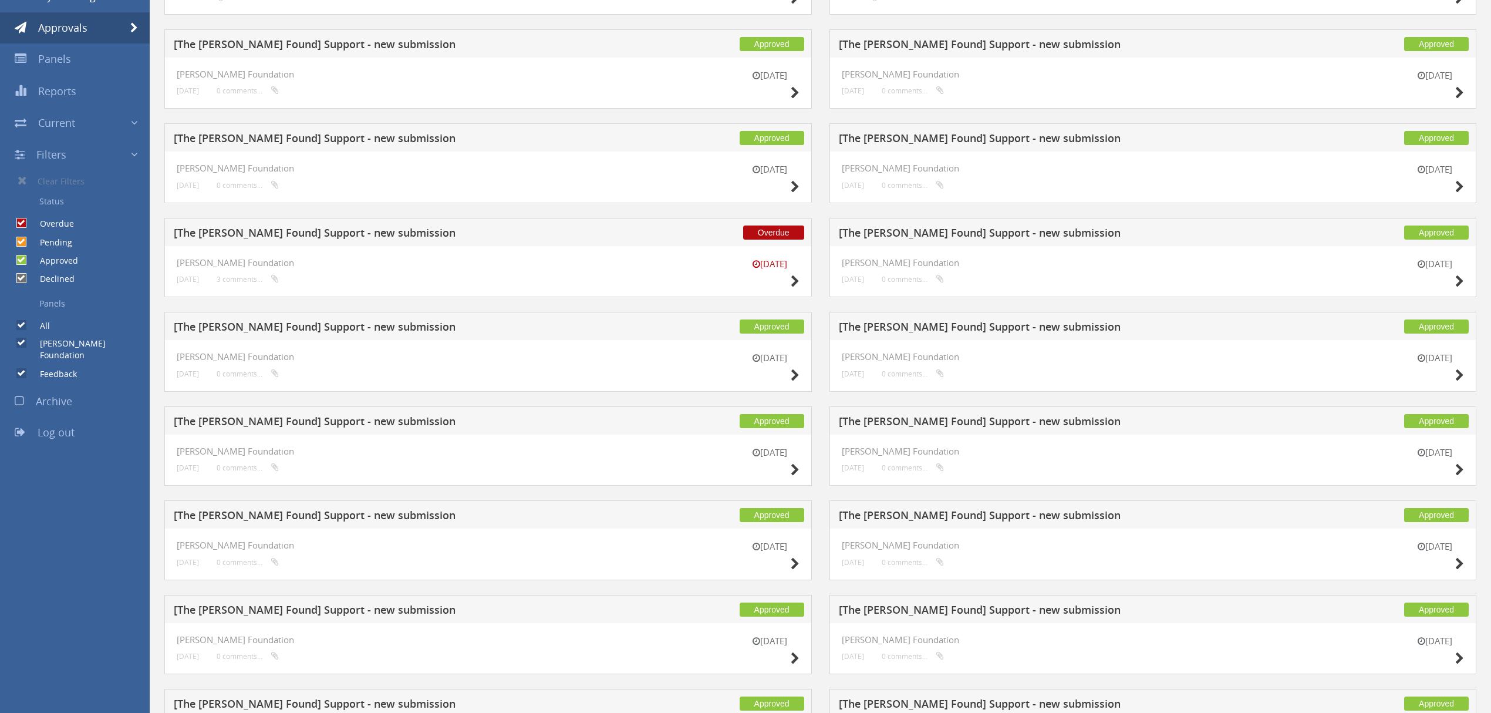
click at [800, 186] on div "[DATE] [PERSON_NAME] Foundation [DATE] 0 comments..." at bounding box center [487, 177] width 647 height 52
click at [792, 186] on icon at bounding box center [795, 187] width 9 height 12
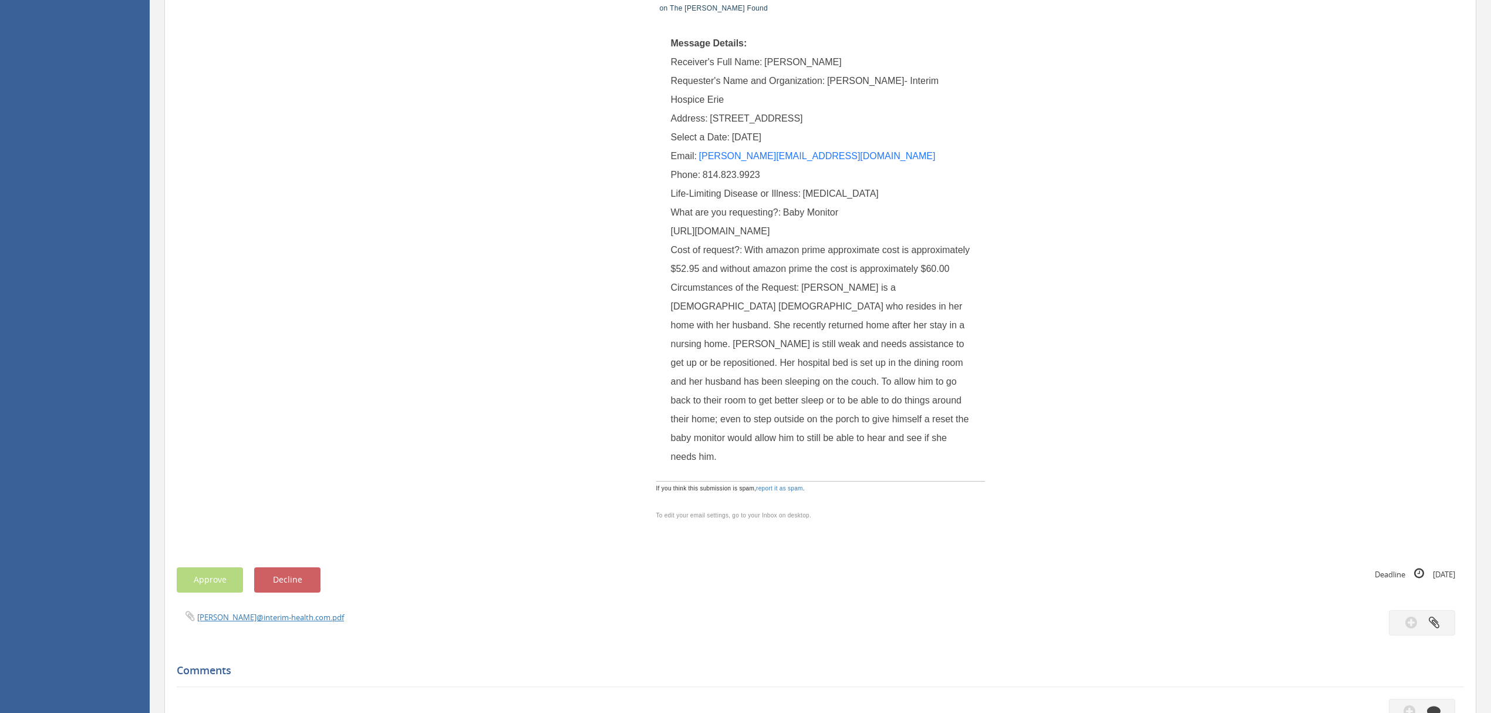
scroll to position [391, 0]
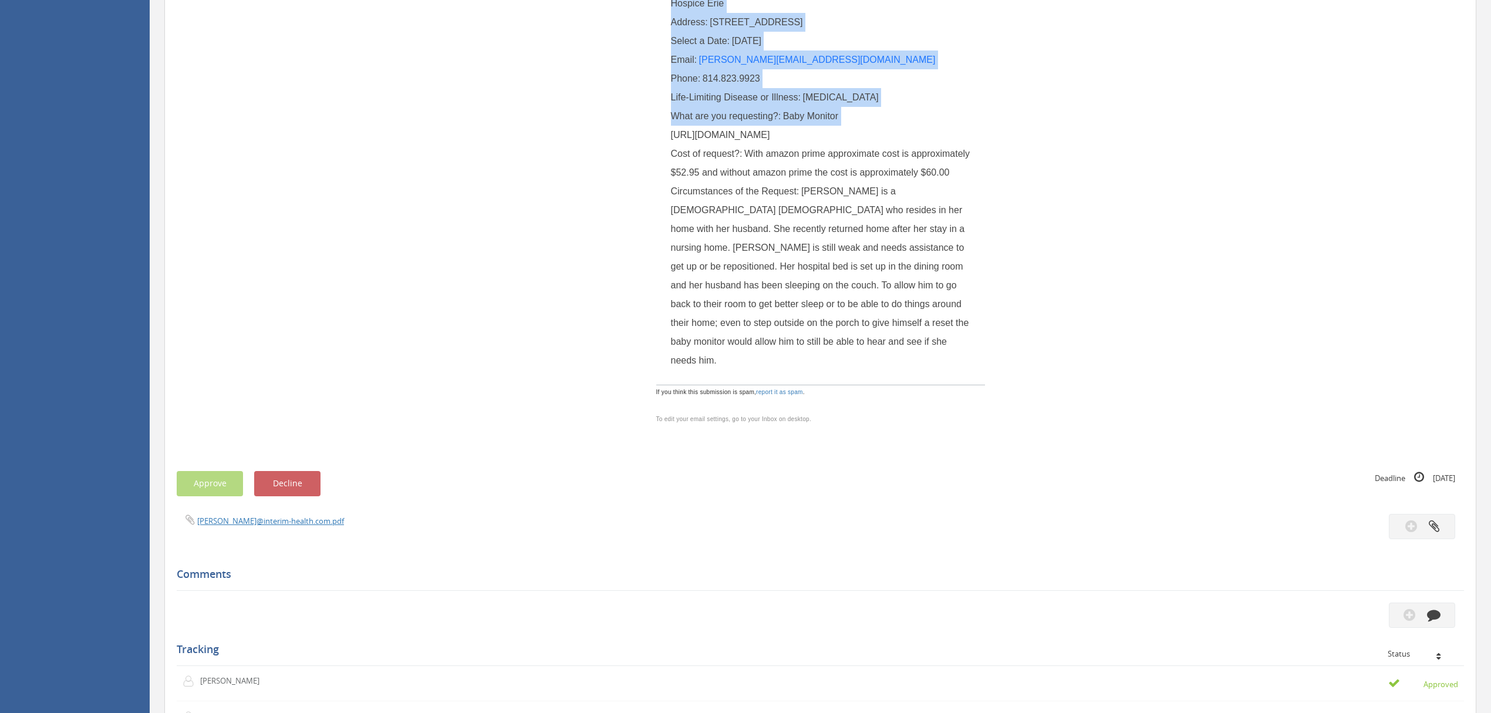
drag, startPoint x: 670, startPoint y: 137, endPoint x: 969, endPoint y: 342, distance: 362.3
click at [970, 345] on td "Message Details: Receiver's Full Name: [PERSON_NAME] Requester's Name and Organ…" at bounding box center [820, 155] width 329 height 458
drag, startPoint x: 881, startPoint y: 331, endPoint x: 900, endPoint y: 332, distance: 20.0
click at [883, 144] on div "What are you requesting?: Baby Monitor [URL][DOMAIN_NAME]" at bounding box center [820, 126] width 299 height 38
click at [939, 144] on div "What are you requesting?: Baby Monitor [URL][DOMAIN_NAME]" at bounding box center [820, 126] width 299 height 38
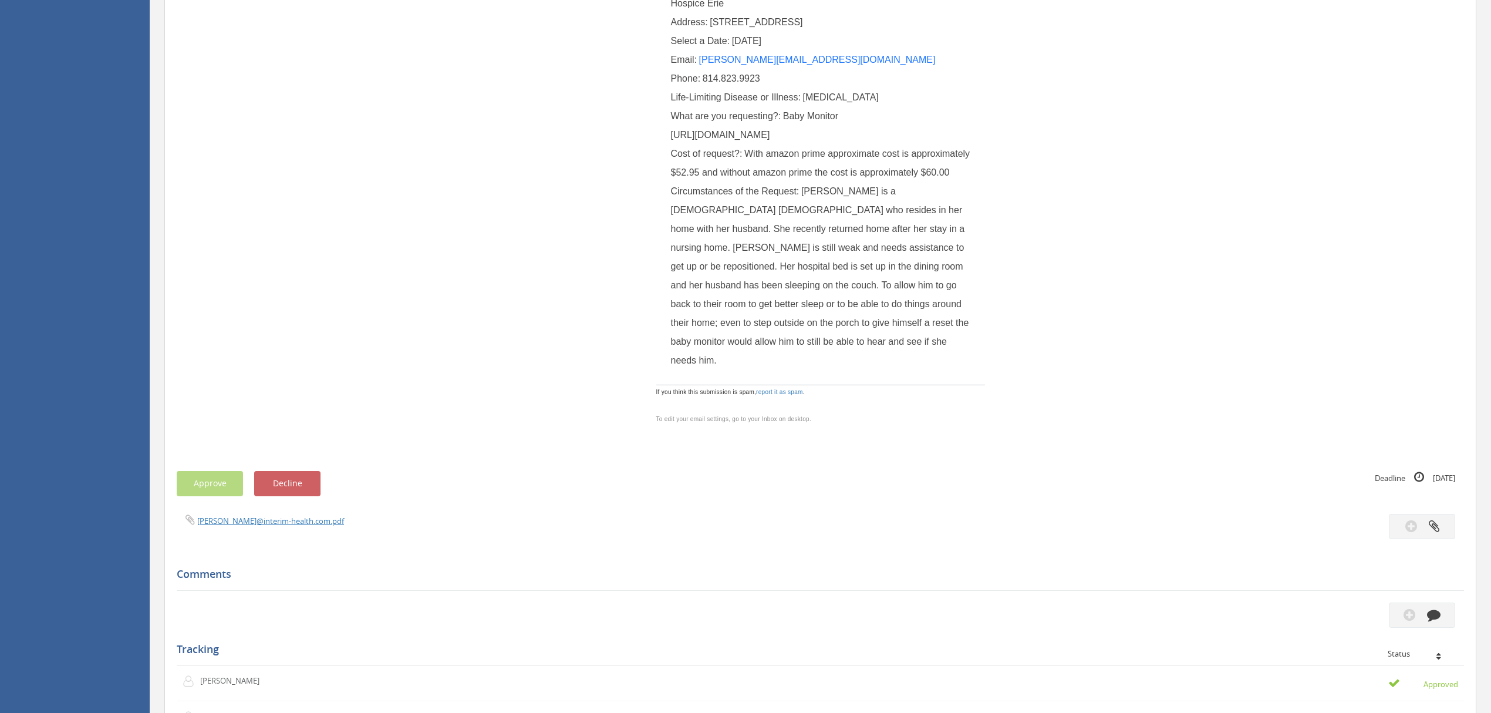
click at [839, 140] on span "Baby Monitor [URL][DOMAIN_NAME]" at bounding box center [755, 125] width 168 height 29
drag, startPoint x: 967, startPoint y: 338, endPoint x: 670, endPoint y: 139, distance: 357.5
click at [671, 139] on div "What are you requesting?: Baby Monitor [URL][DOMAIN_NAME]" at bounding box center [820, 126] width 299 height 38
copy span "[URL][DOMAIN_NAME]"
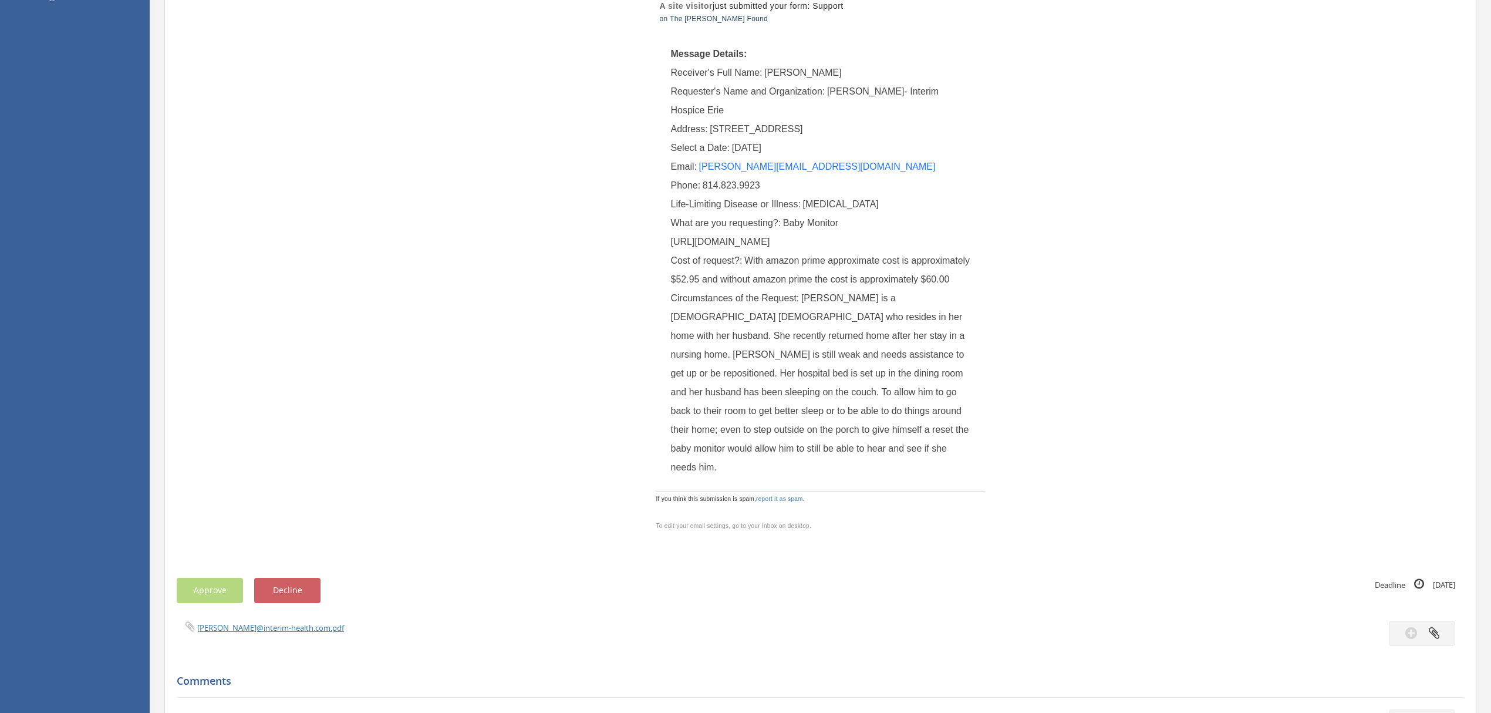
scroll to position [156, 0]
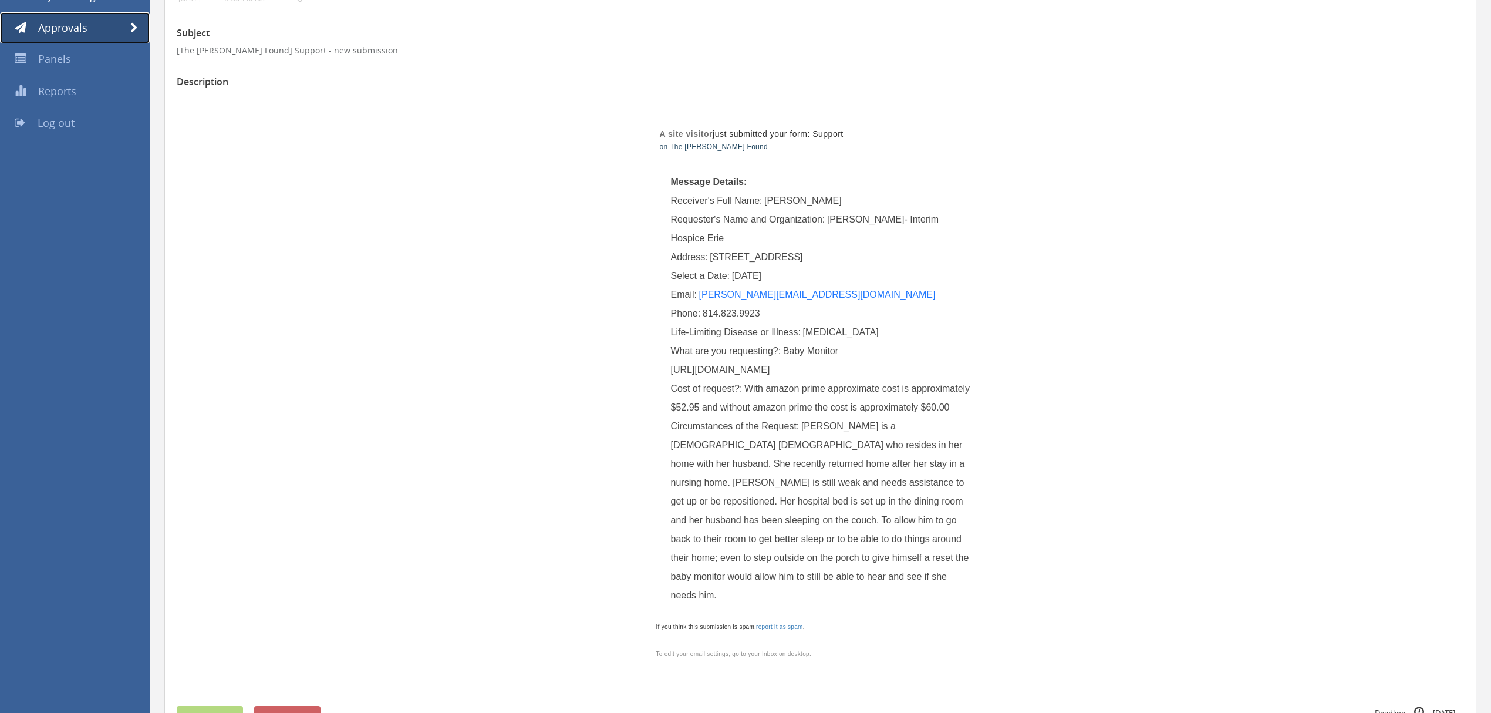
click at [133, 29] on span at bounding box center [134, 28] width 8 height 11
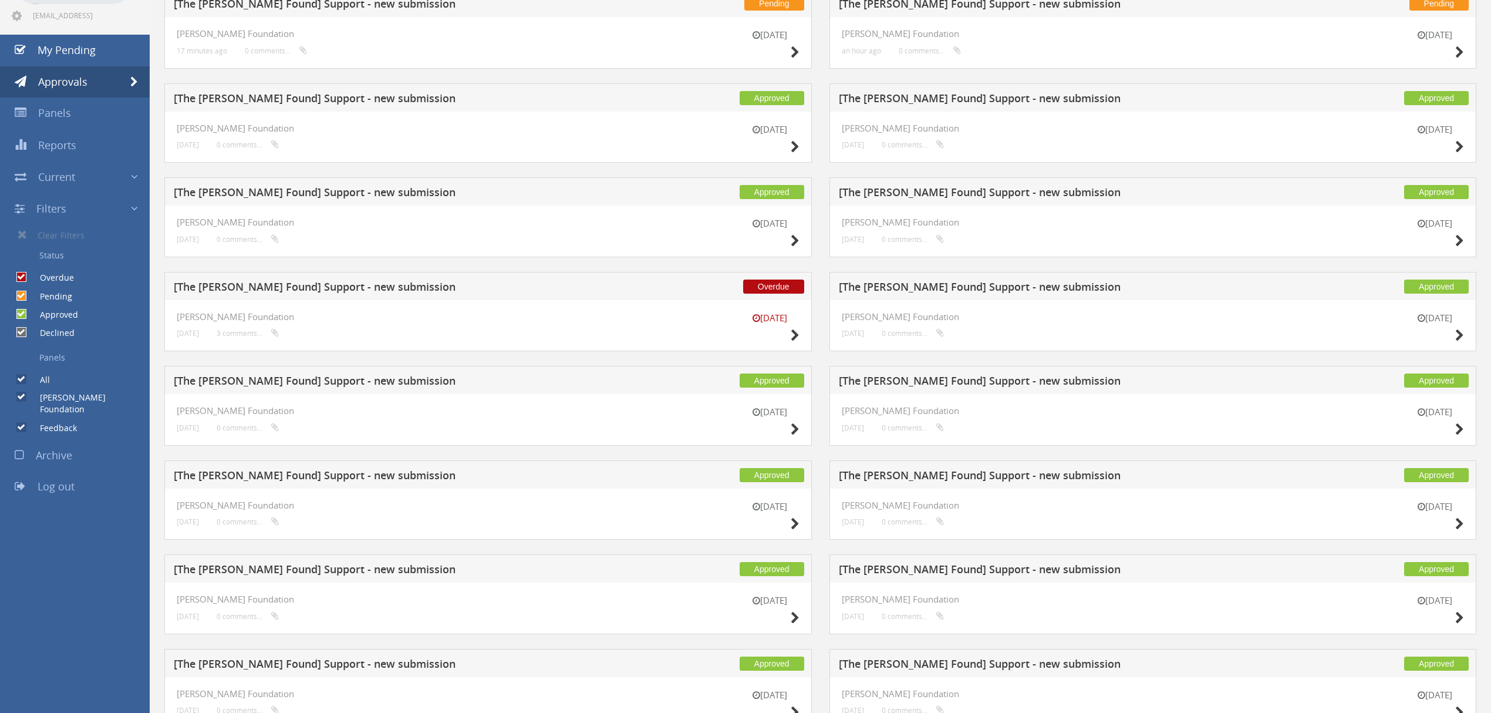
scroll to position [78, 0]
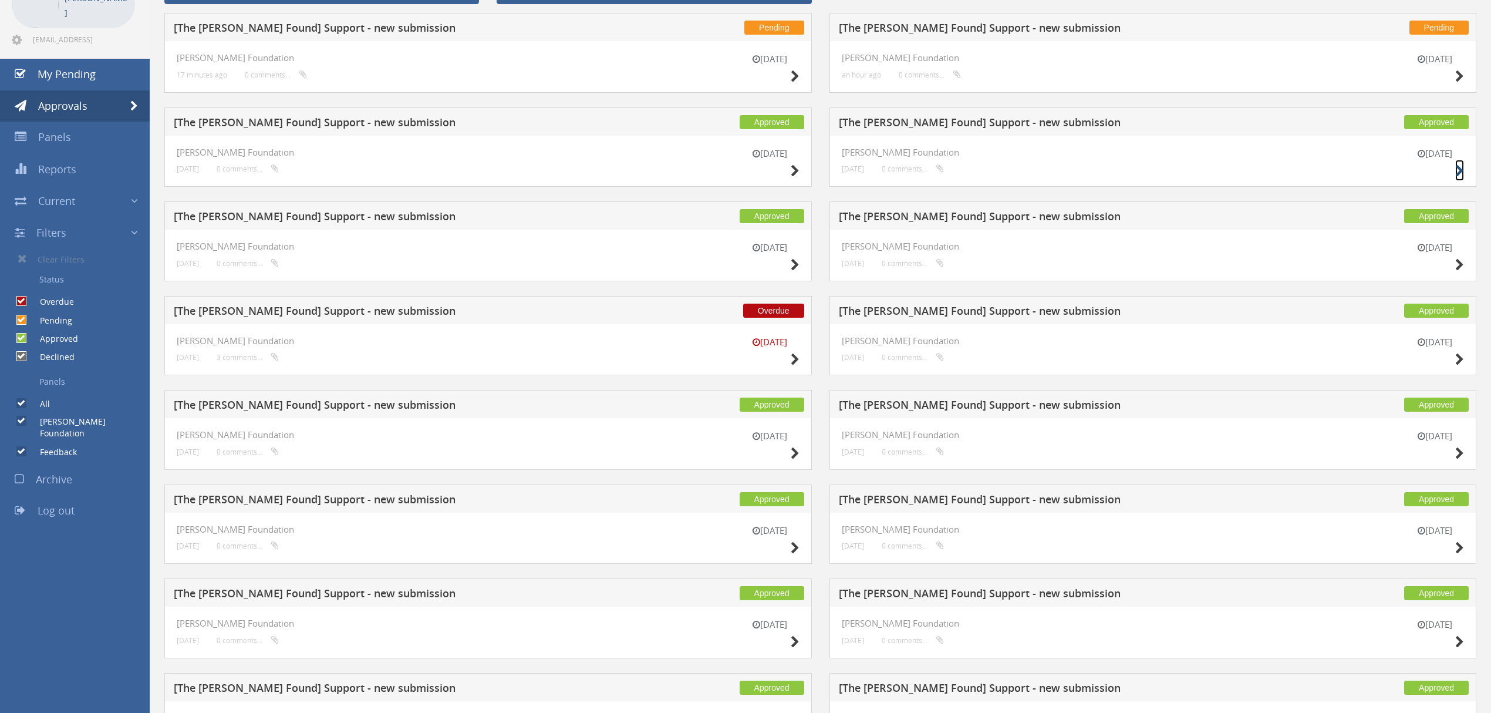
click at [1457, 172] on icon at bounding box center [1459, 171] width 9 height 12
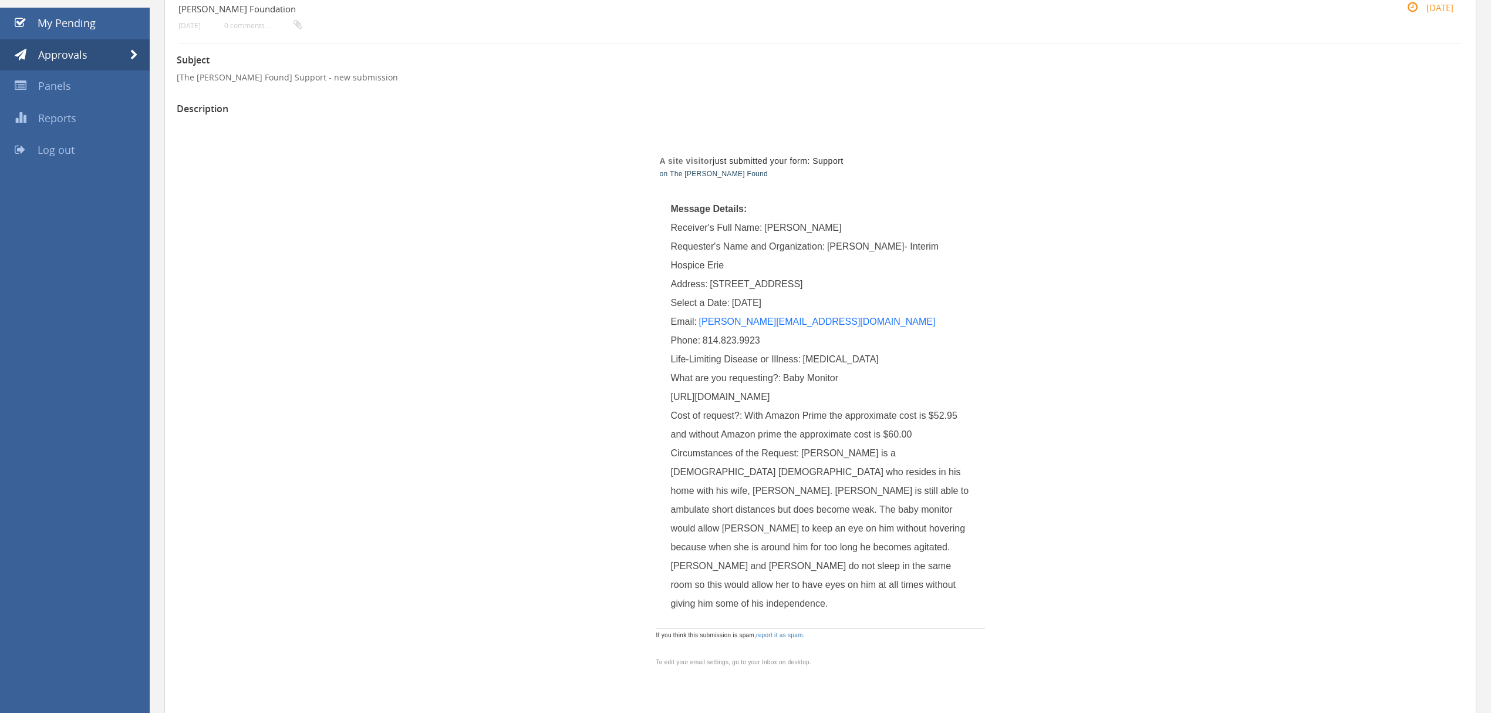
scroll to position [156, 0]
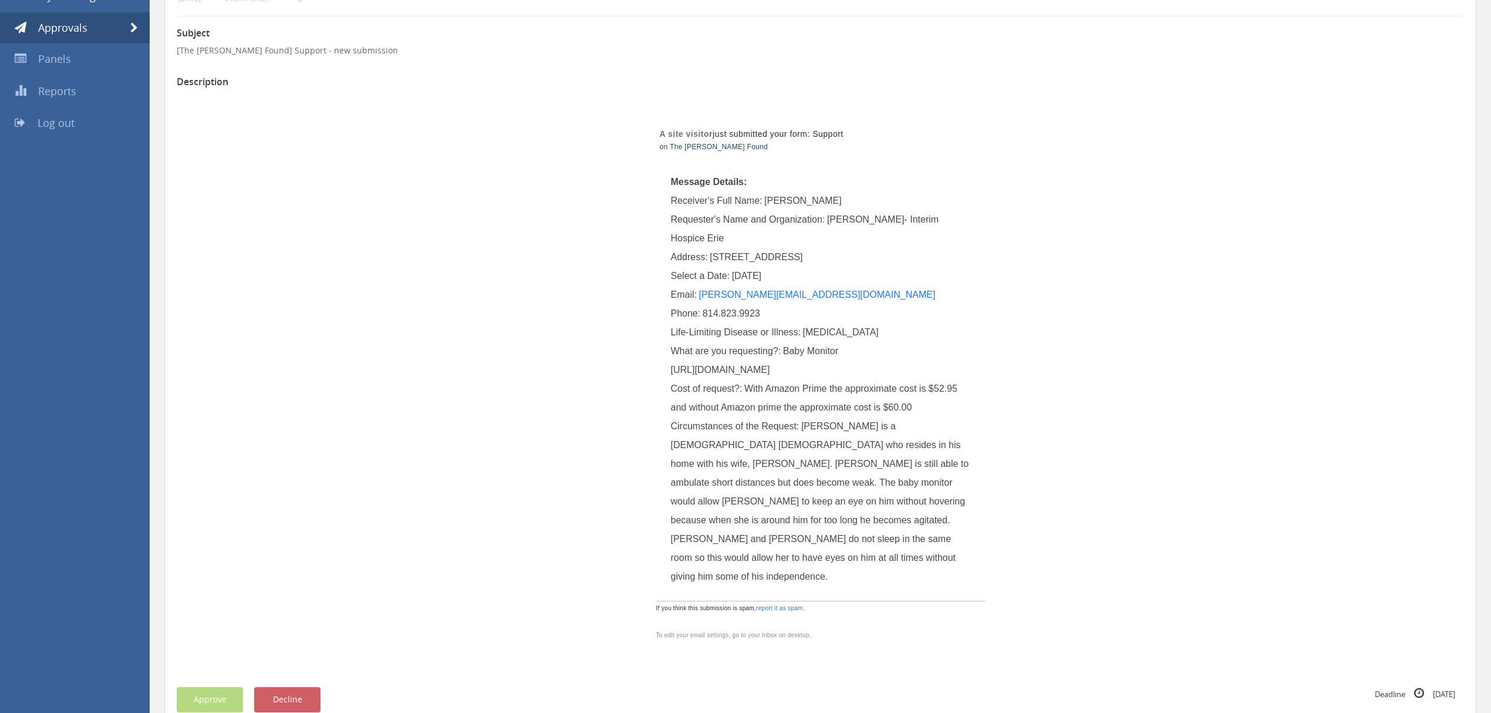
drag, startPoint x: 782, startPoint y: 352, endPoint x: 886, endPoint y: 531, distance: 207.0
click at [966, 379] on div "What are you requesting?: Baby Monitor [URL][DOMAIN_NAME]" at bounding box center [820, 361] width 299 height 38
copy span "Baby Monitor [URL][DOMAIN_NAME]"
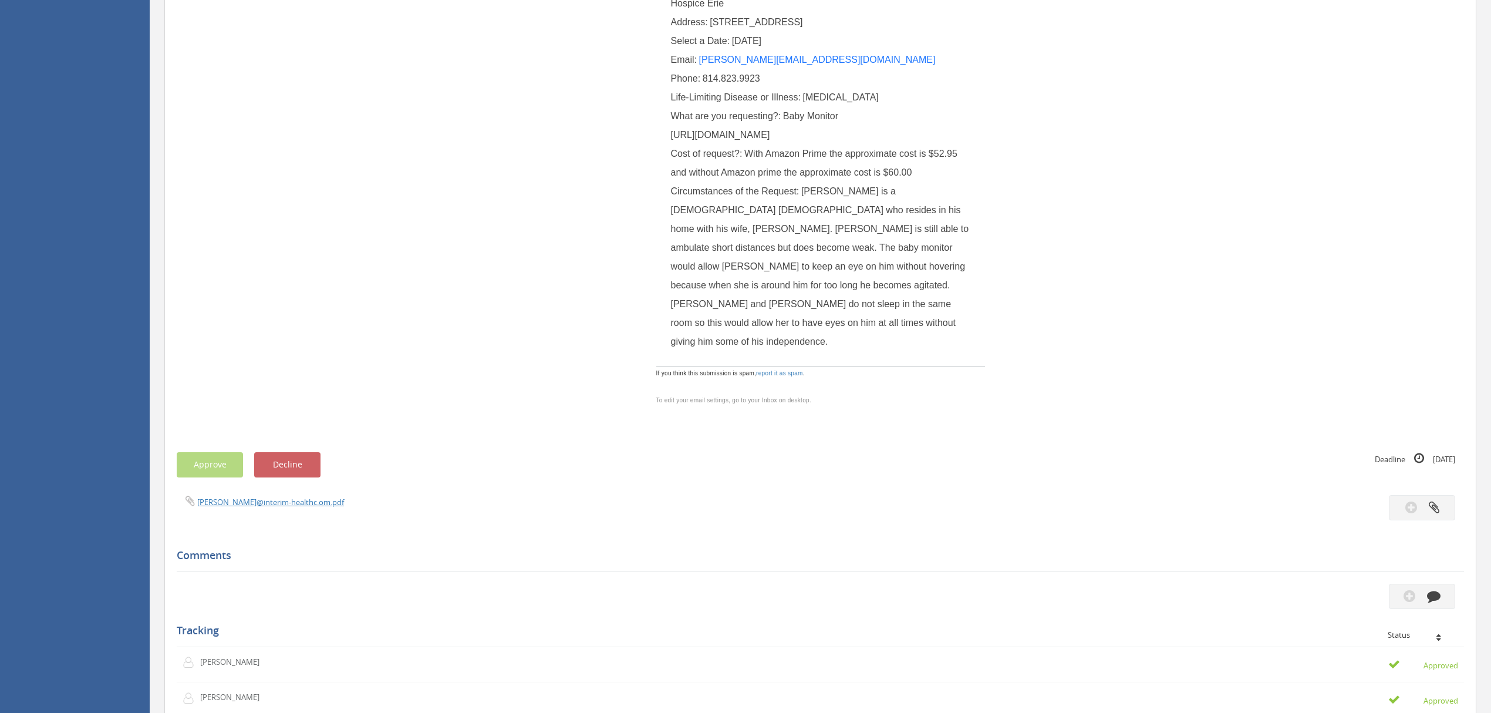
scroll to position [313, 0]
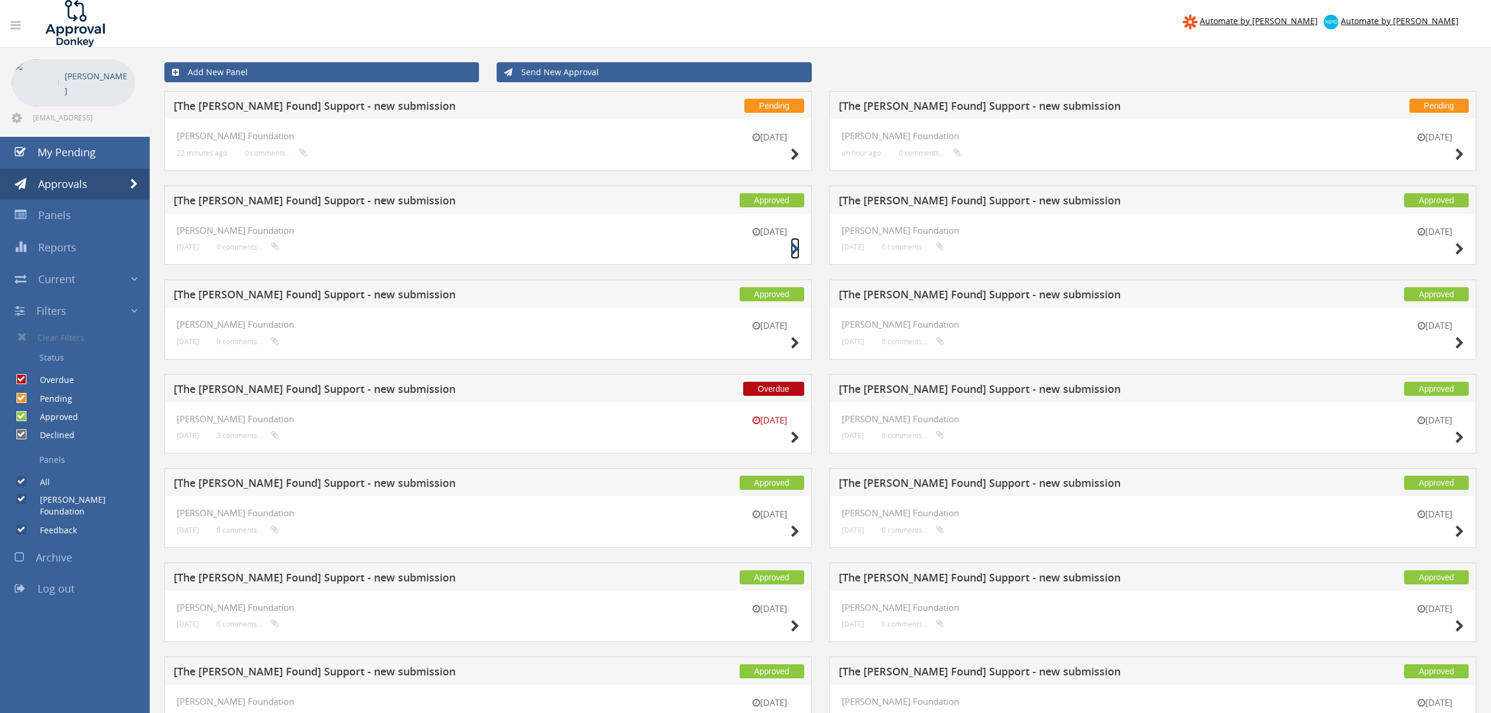
click at [791, 248] on icon at bounding box center [795, 249] width 9 height 12
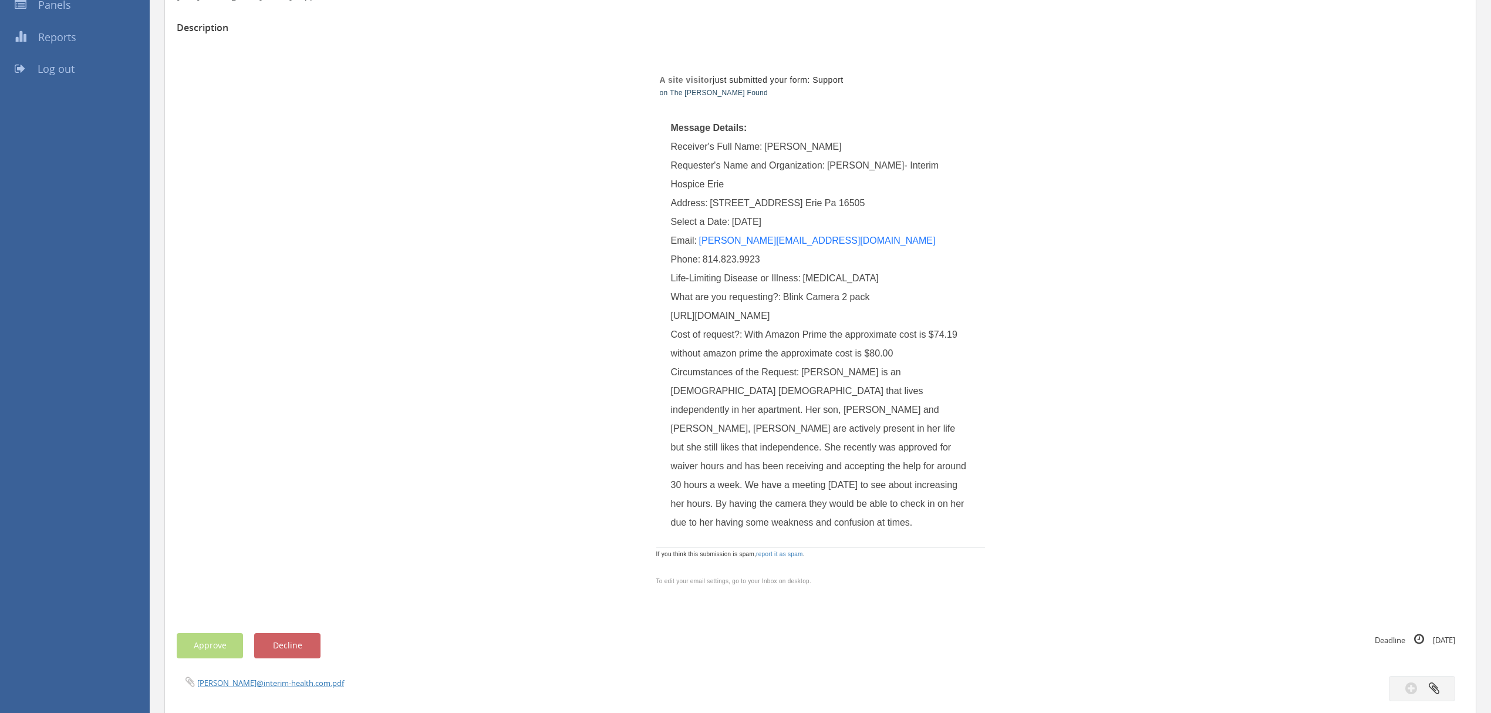
scroll to position [235, 0]
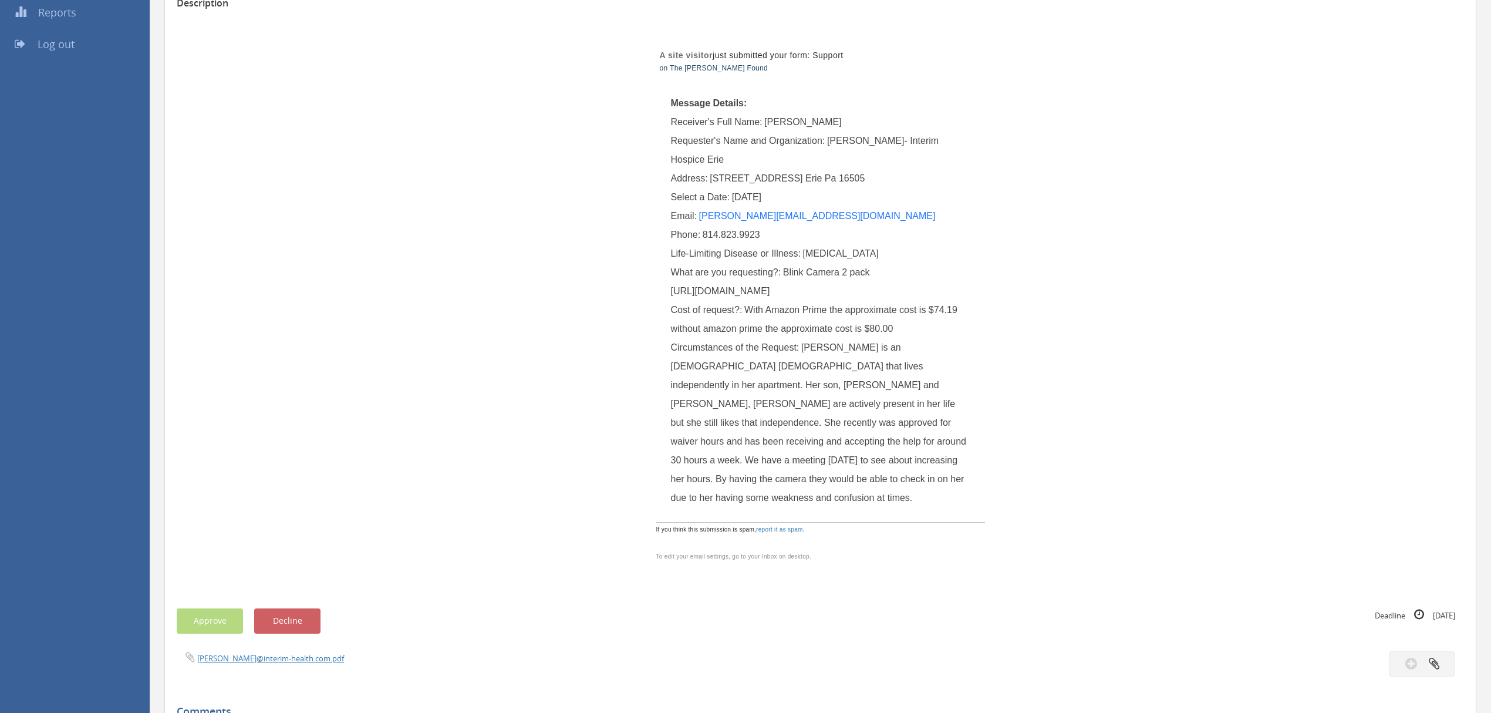
drag, startPoint x: 672, startPoint y: 291, endPoint x: 865, endPoint y: 473, distance: 264.5
click at [865, 301] on div "What are you requesting?: Blink Camera 2 pack [URL][DOMAIN_NAME]" at bounding box center [820, 282] width 299 height 38
copy span "[URL][DOMAIN_NAME]"
click at [1099, 195] on div "A site visitor just submitted your form: Support on The [PERSON_NAME] Found Mes…" at bounding box center [820, 296] width 687 height 565
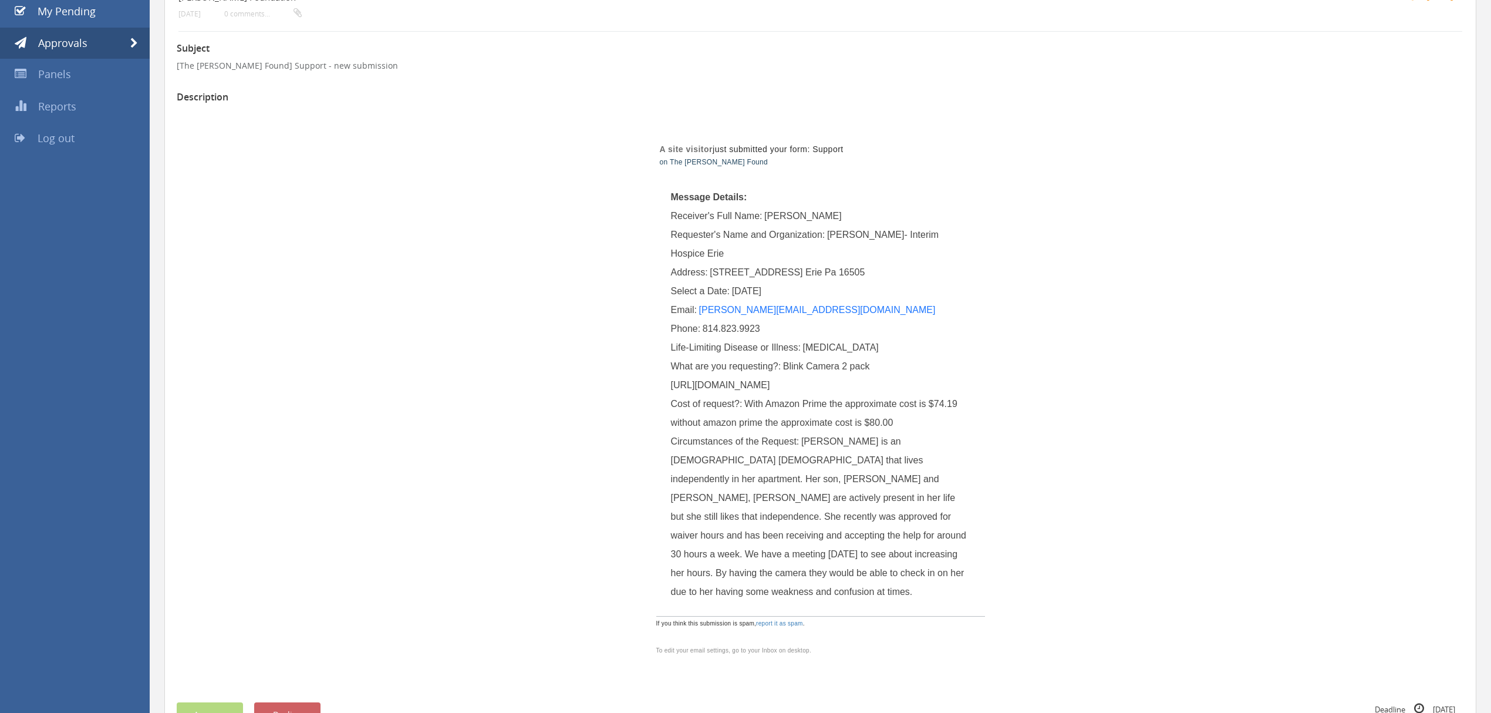
scroll to position [0, 0]
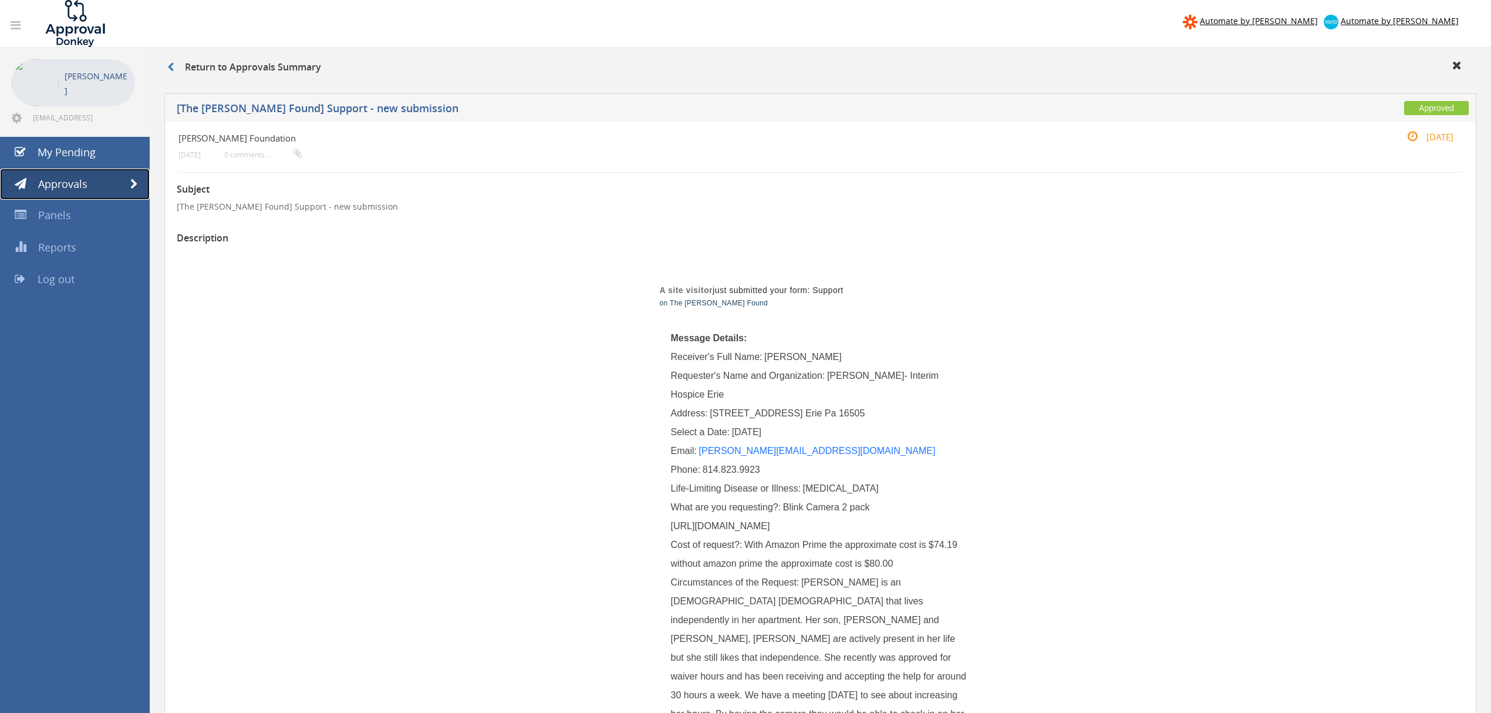
drag, startPoint x: 136, startPoint y: 185, endPoint x: 203, endPoint y: 193, distance: 67.4
click at [136, 185] on span at bounding box center [134, 184] width 8 height 11
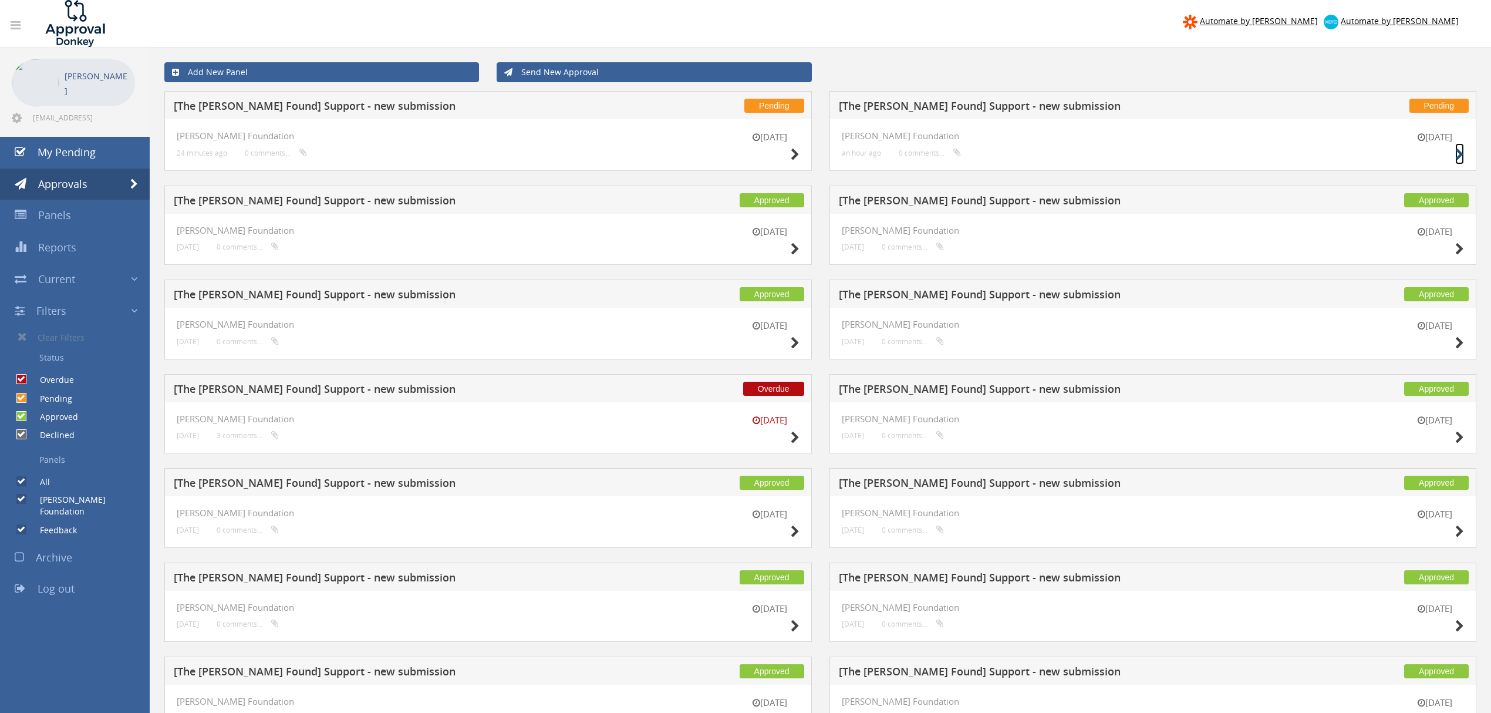
click at [1458, 153] on icon at bounding box center [1459, 155] width 9 height 12
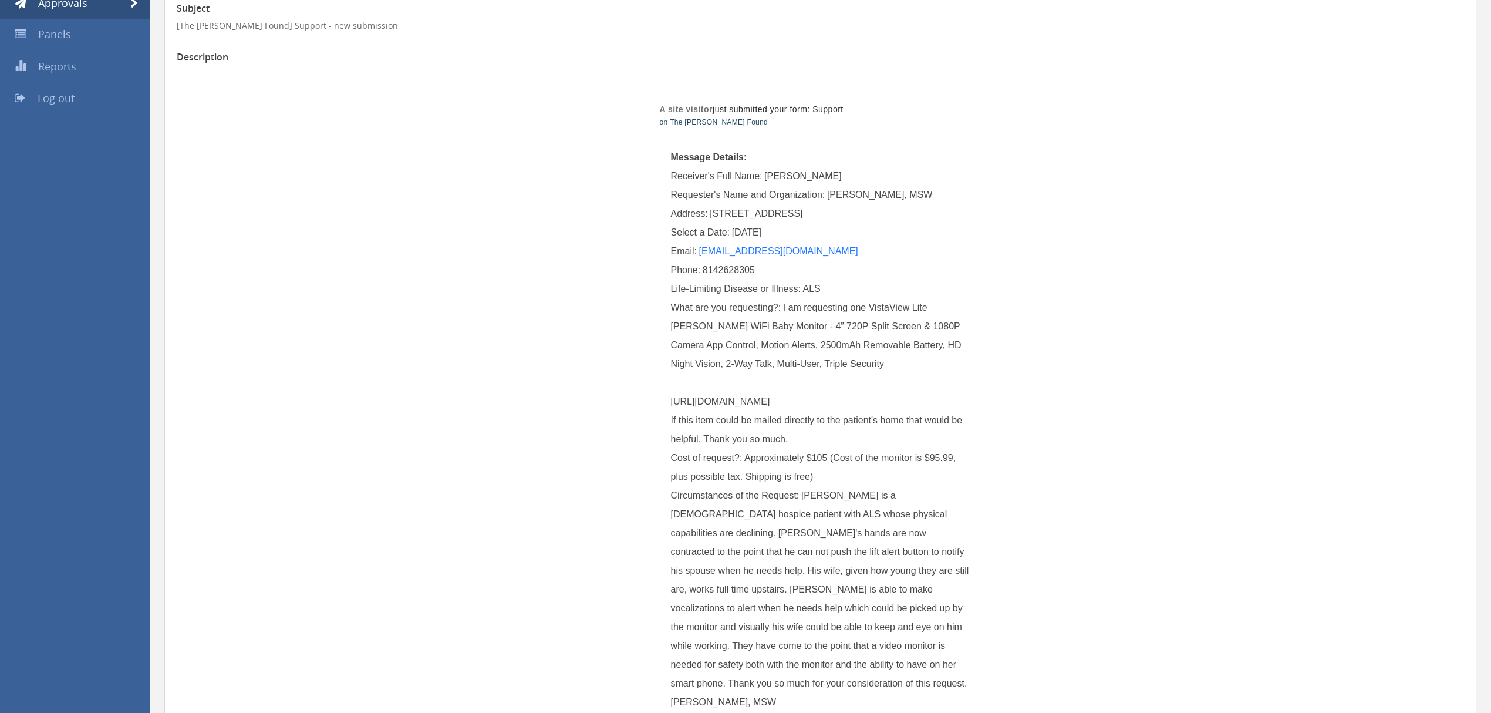
scroll to position [235, 0]
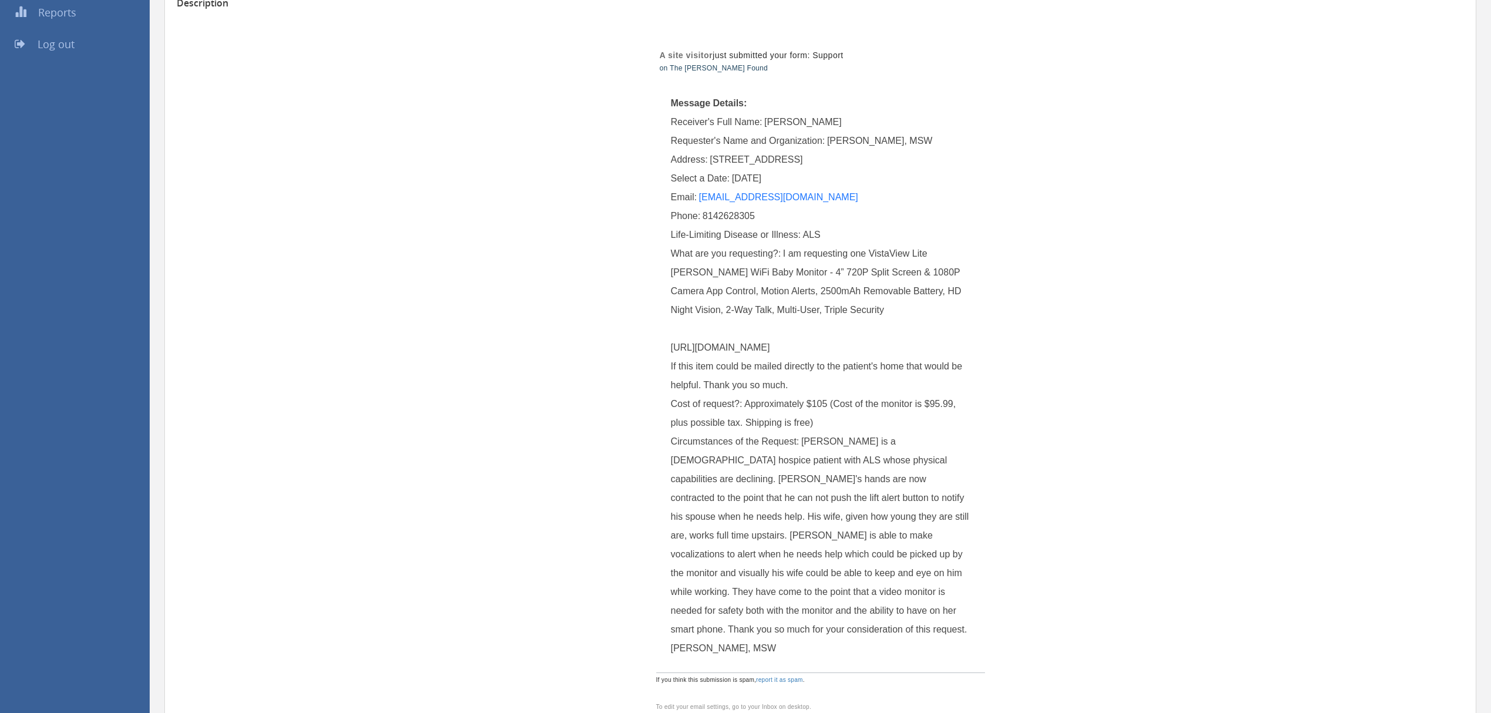
click at [787, 364] on span "I am requesting one VistaView Lite [PERSON_NAME] WiFi Baby Monitor - 4” 720P Sp…" at bounding box center [818, 318] width 294 height 141
drag, startPoint x: 799, startPoint y: 365, endPoint x: 672, endPoint y: 351, distance: 128.1
click at [672, 351] on div "What are you requesting?: I am requesting one VistaView Lite [PERSON_NAME] WiFi…" at bounding box center [820, 319] width 299 height 150
copy span "[URL][DOMAIN_NAME]"
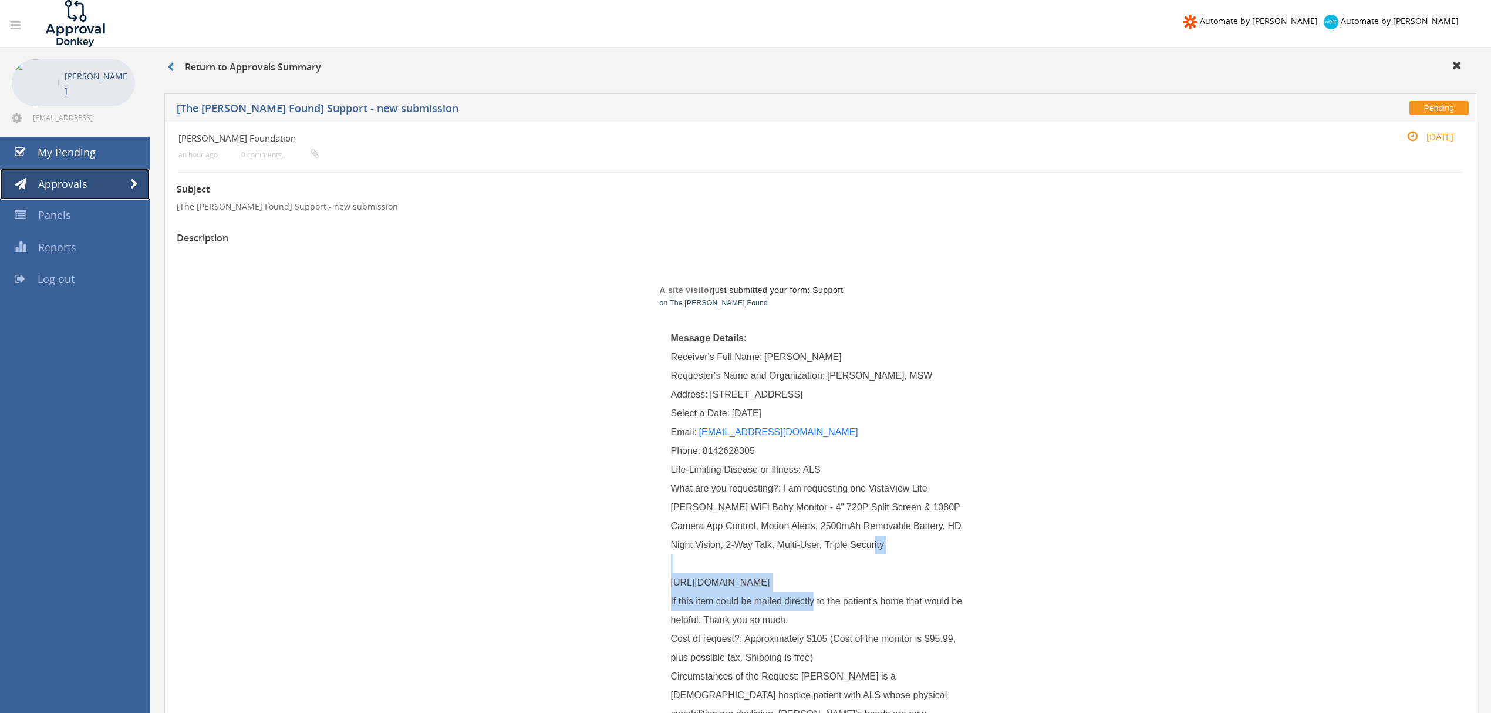
click at [123, 185] on link "Approvals" at bounding box center [75, 184] width 150 height 32
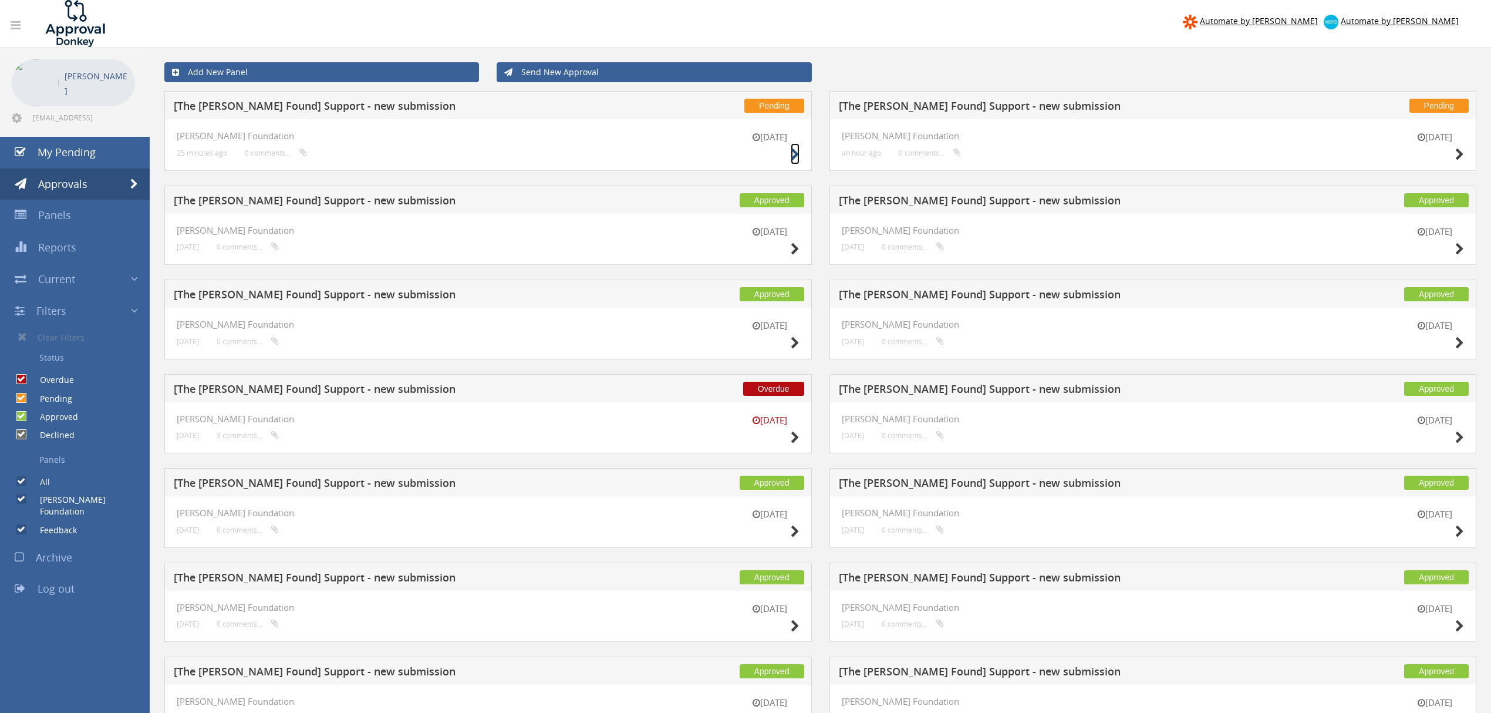
click at [792, 153] on icon at bounding box center [795, 155] width 9 height 12
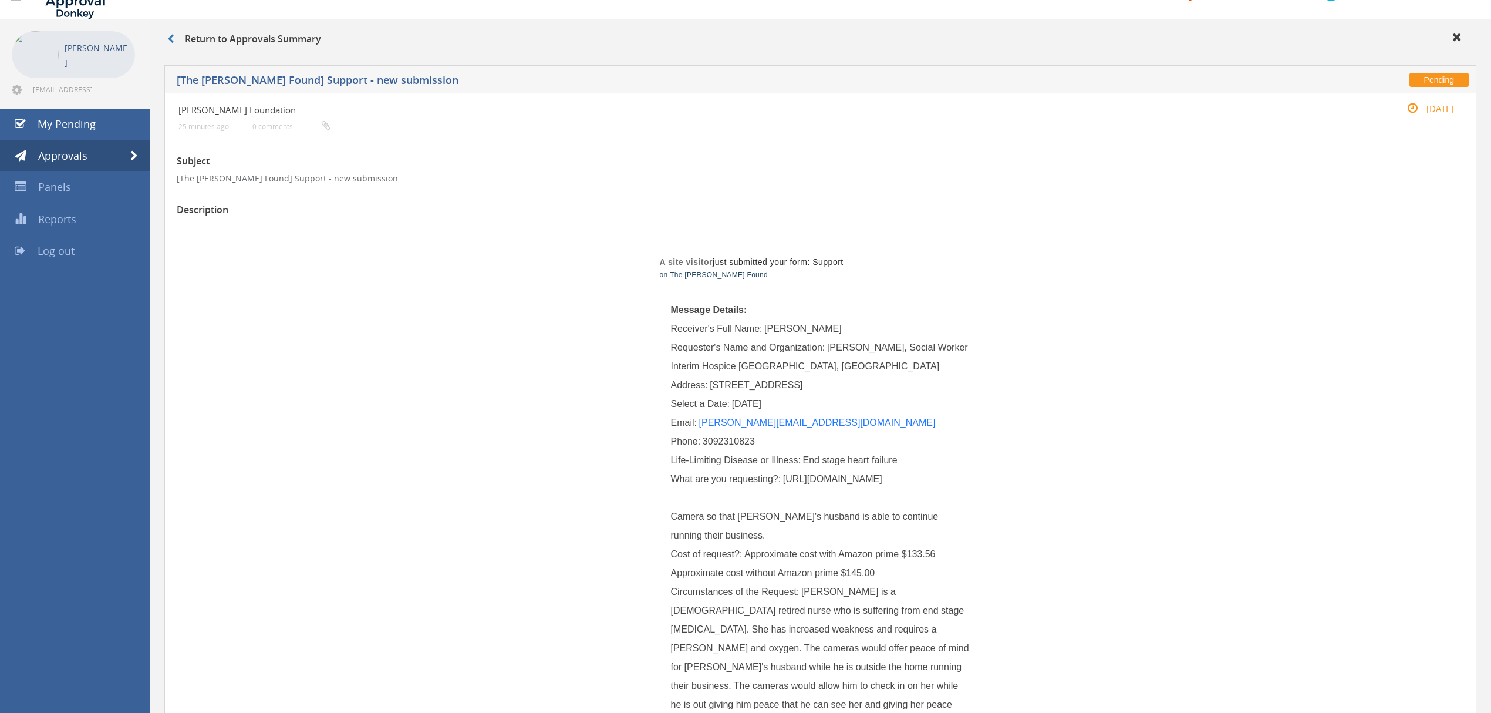
scroll to position [78, 0]
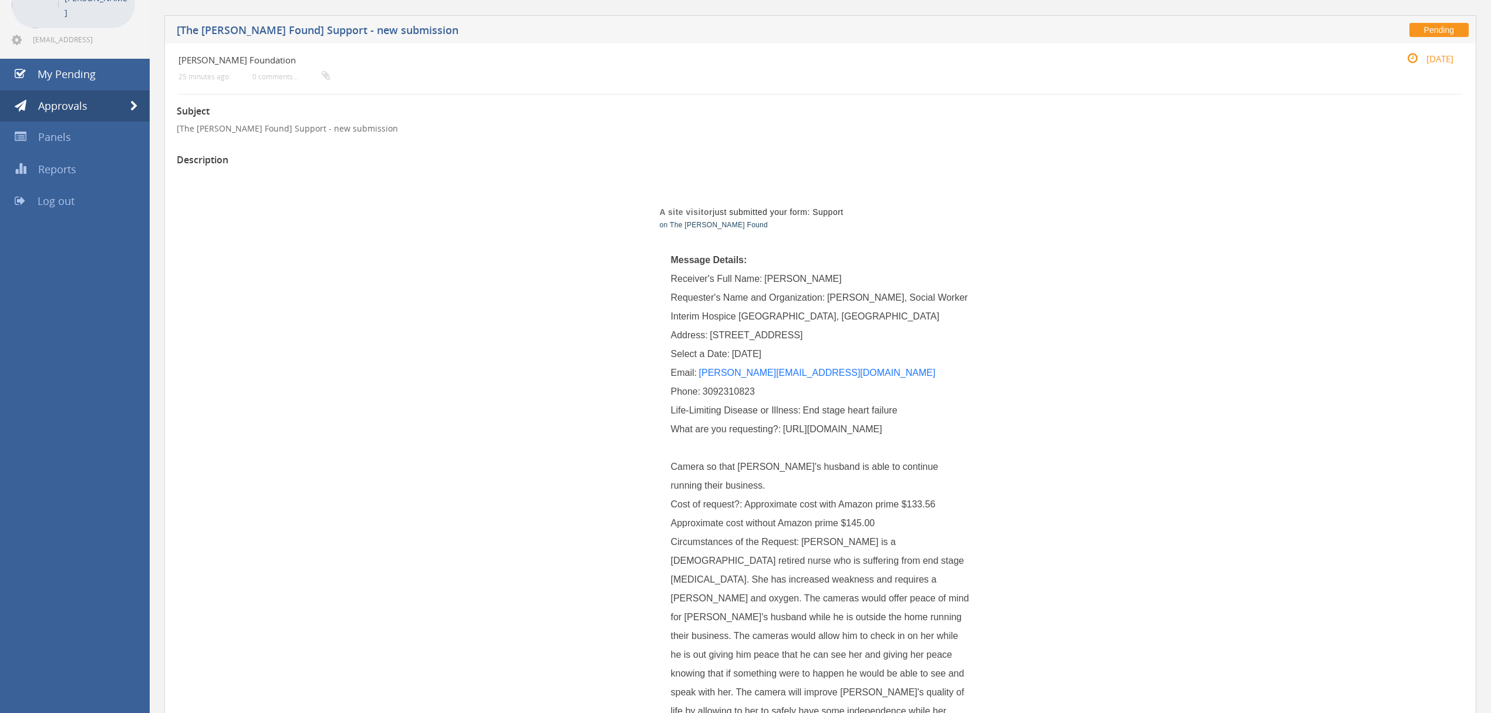
drag, startPoint x: 782, startPoint y: 430, endPoint x: 863, endPoint y: 576, distance: 167.6
click at [895, 495] on div "What are you requesting?: [URL][DOMAIN_NAME] Camera so that [PERSON_NAME]'s hus…" at bounding box center [820, 457] width 299 height 75
copy span "[URL][DOMAIN_NAME]"
click at [483, 271] on div "A site visitor just submitted your form: Support on The [PERSON_NAME] Found Mes…" at bounding box center [820, 491] width 687 height 640
click at [135, 106] on span at bounding box center [134, 106] width 8 height 11
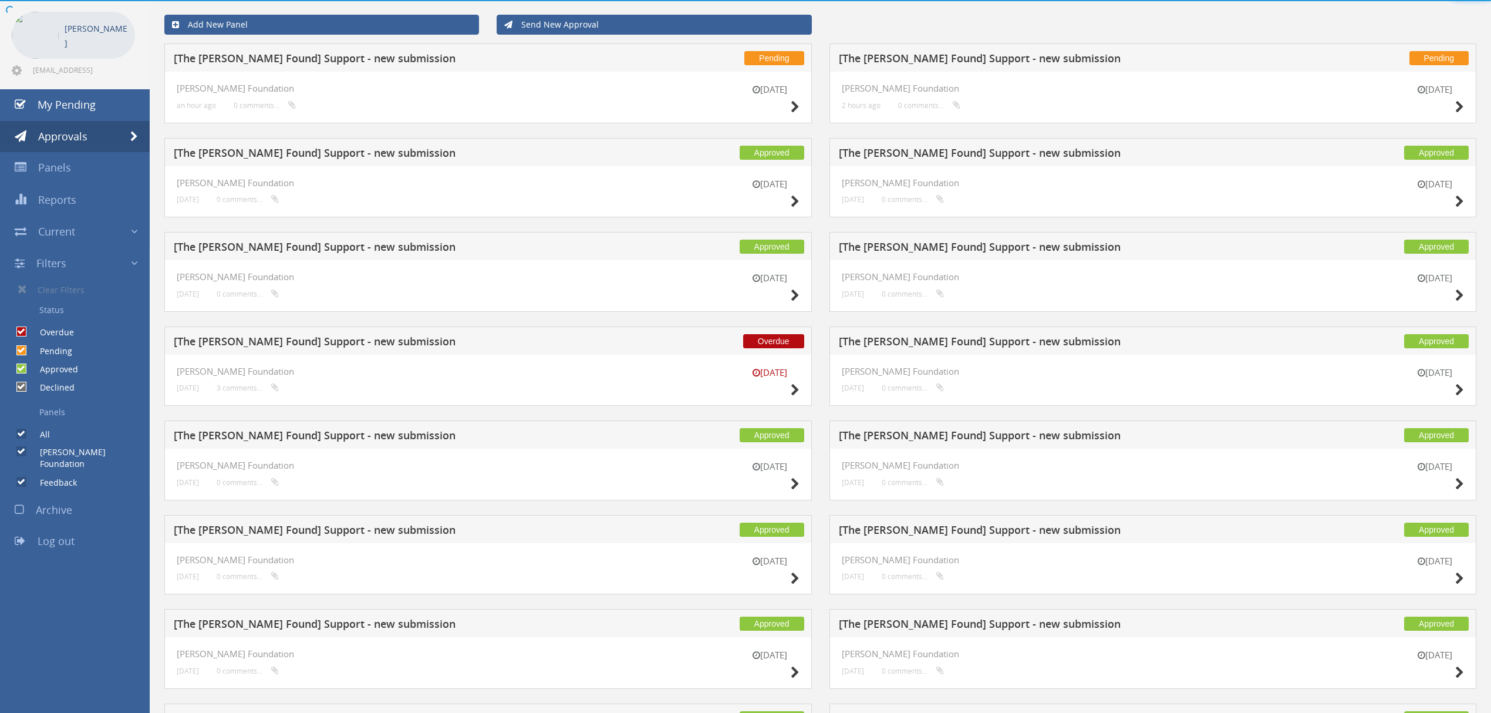
scroll to position [78, 0]
